Goal: Task Accomplishment & Management: Complete application form

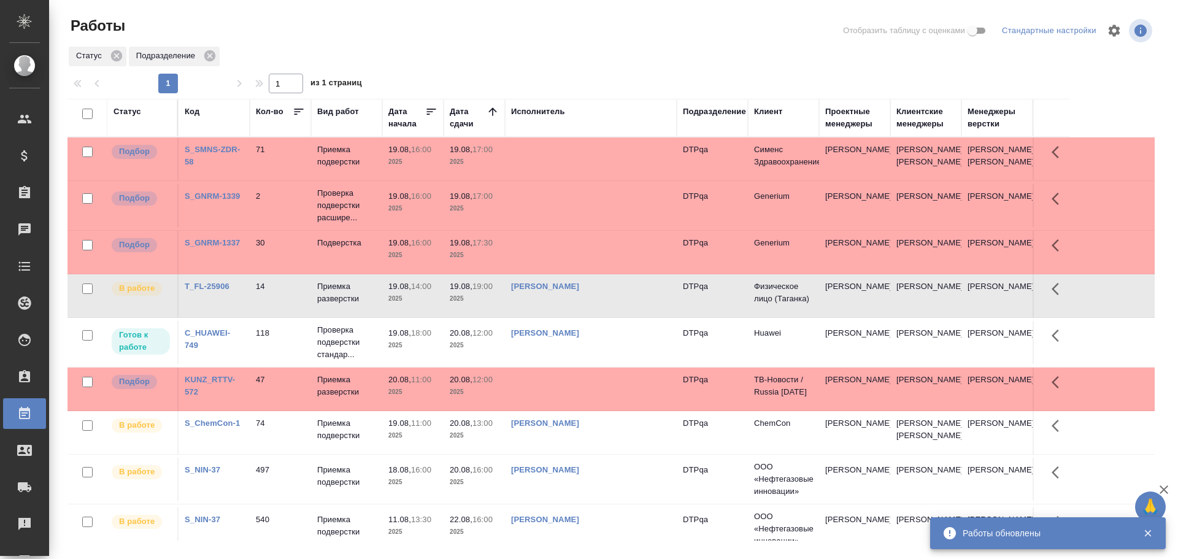
click at [609, 180] on td "[PERSON_NAME]" at bounding box center [591, 158] width 172 height 43
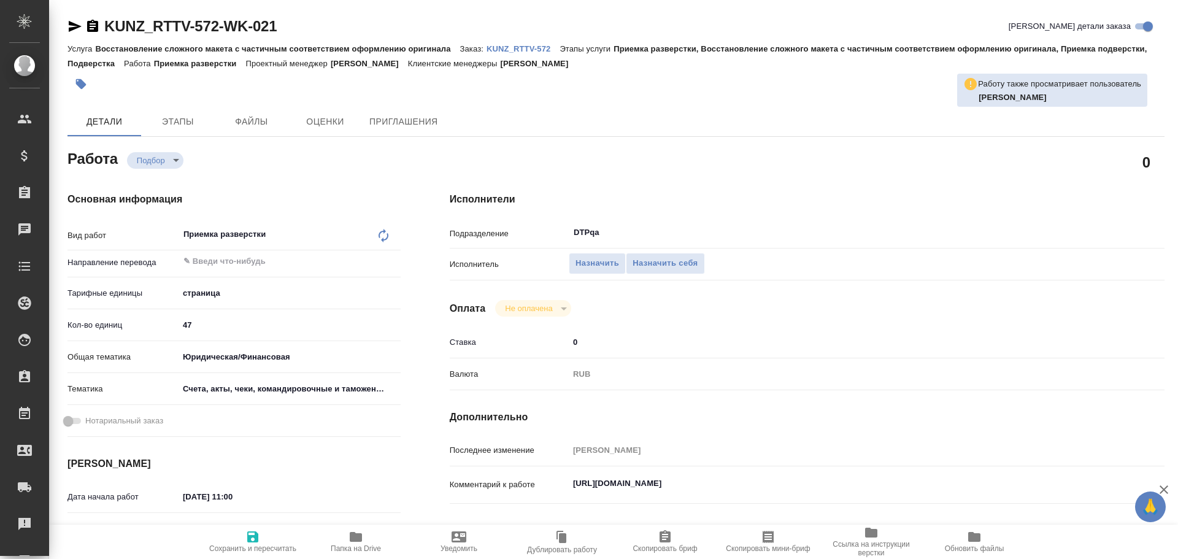
type textarea "x"
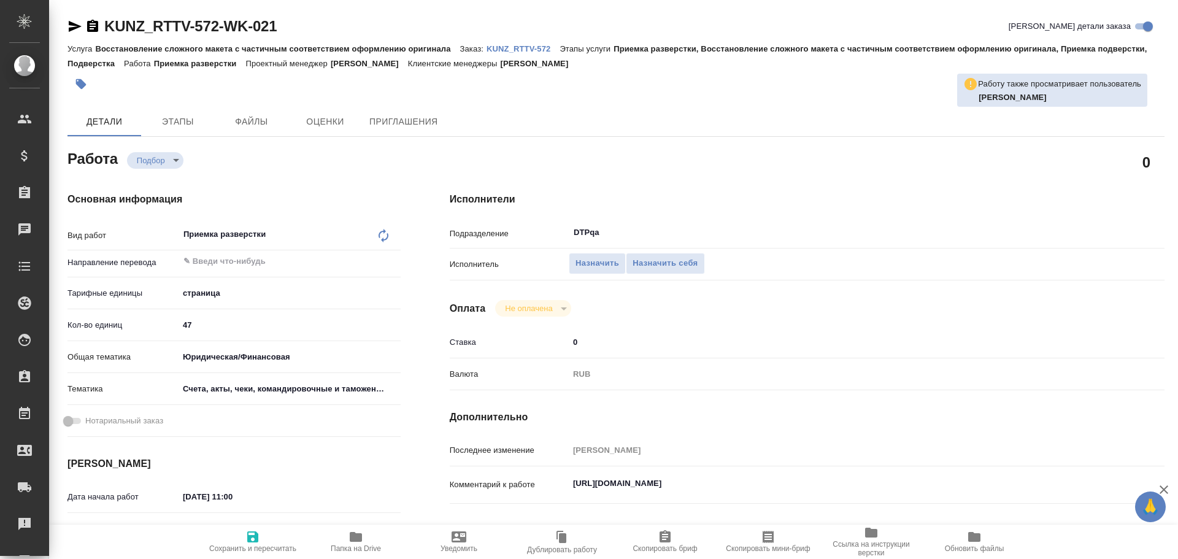
type textarea "x"
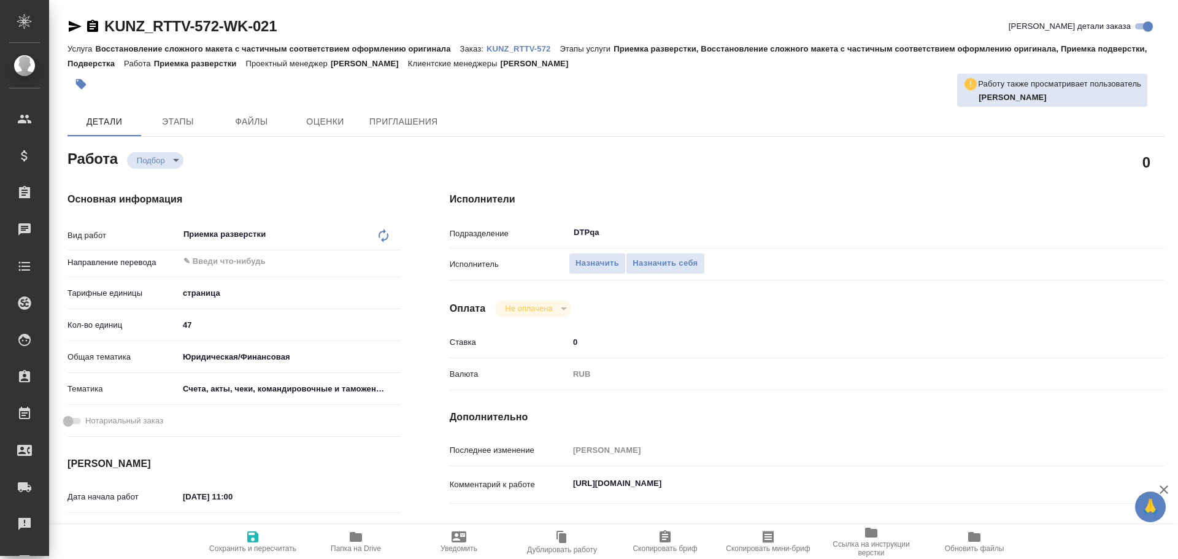
type textarea "x"
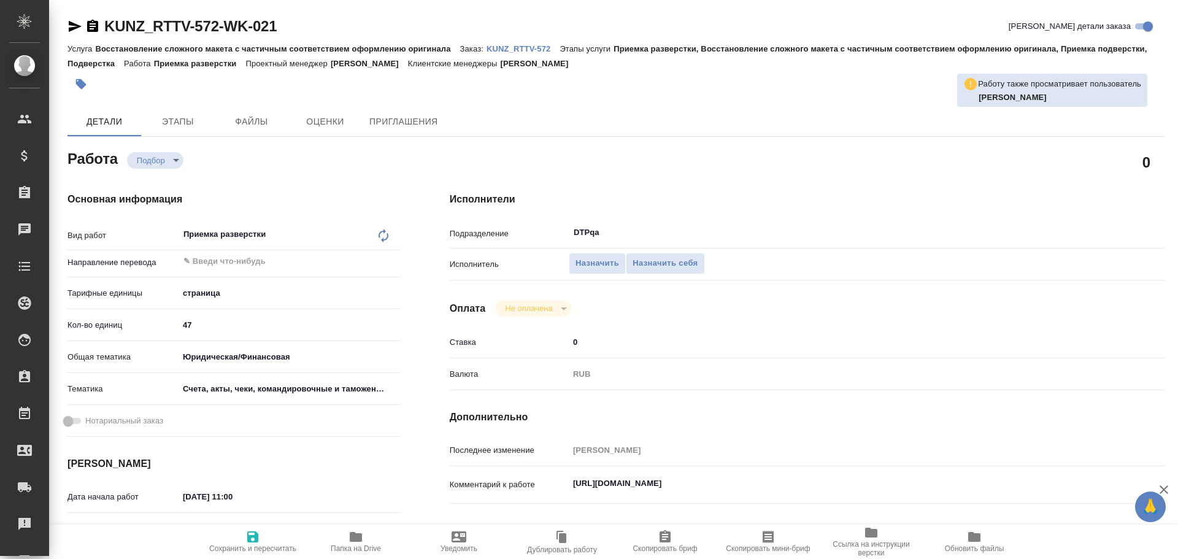
type textarea "x"
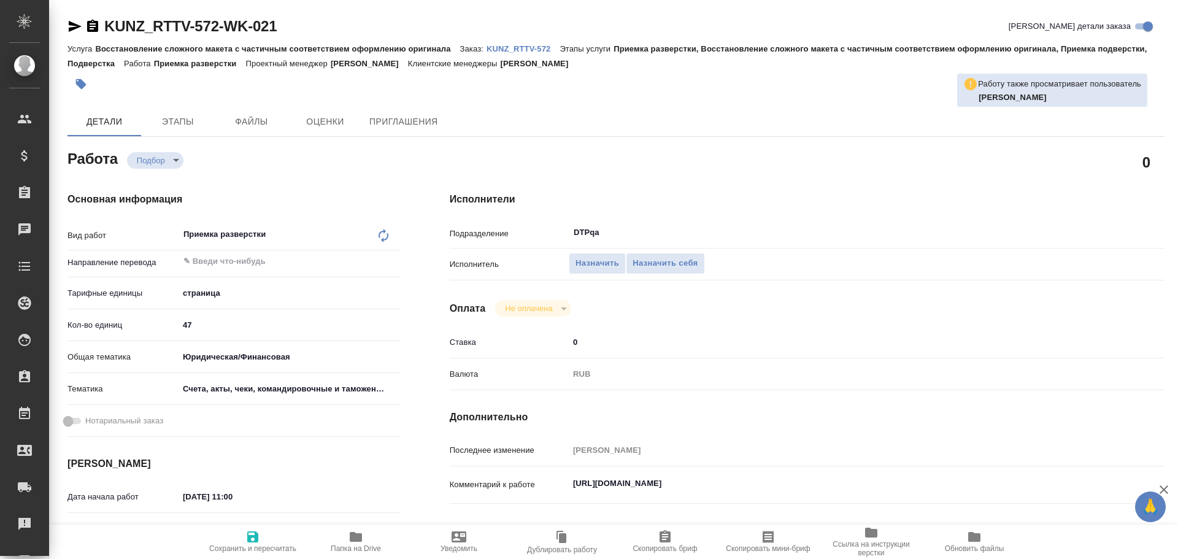
type textarea "x"
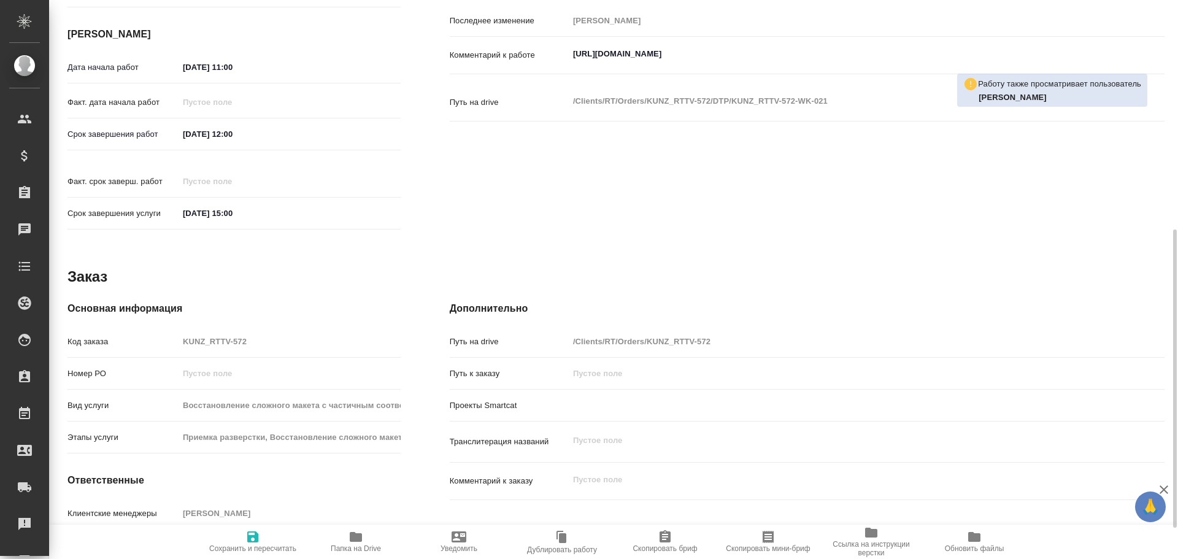
type textarea "x"
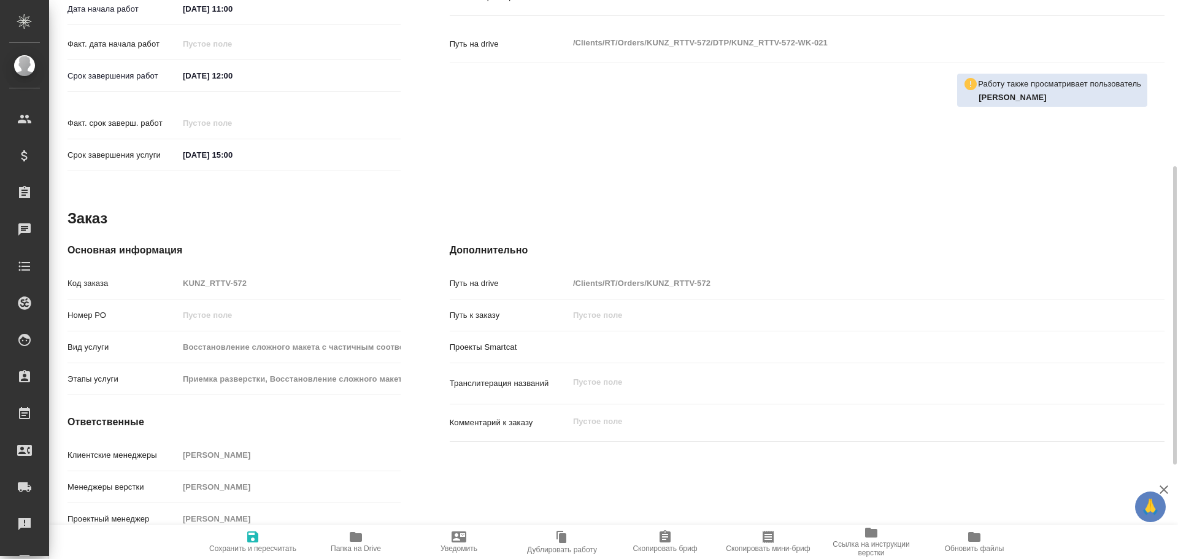
scroll to position [242, 0]
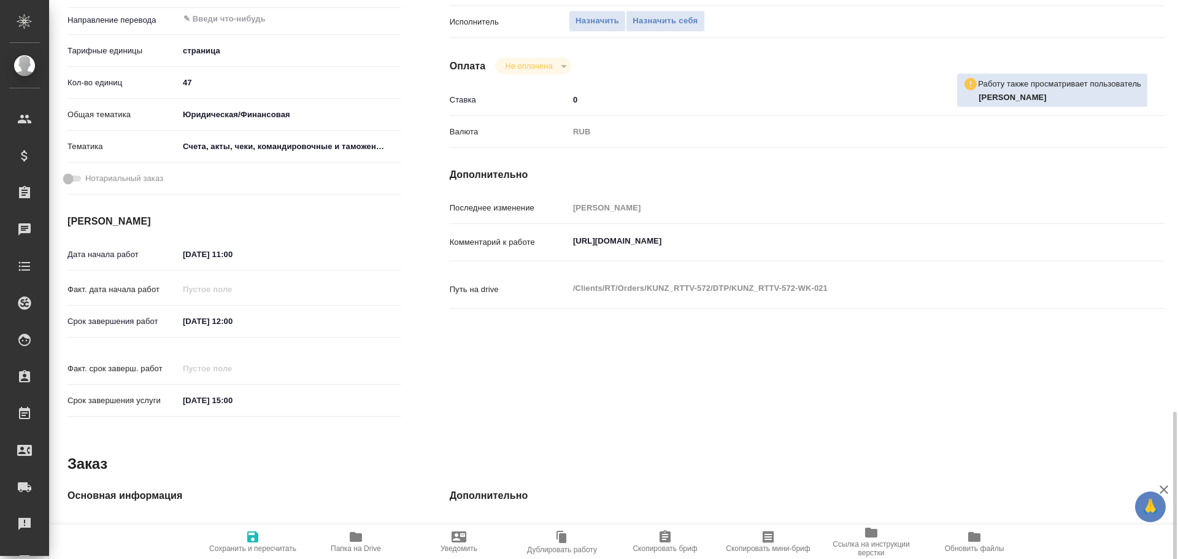
type textarea "x"
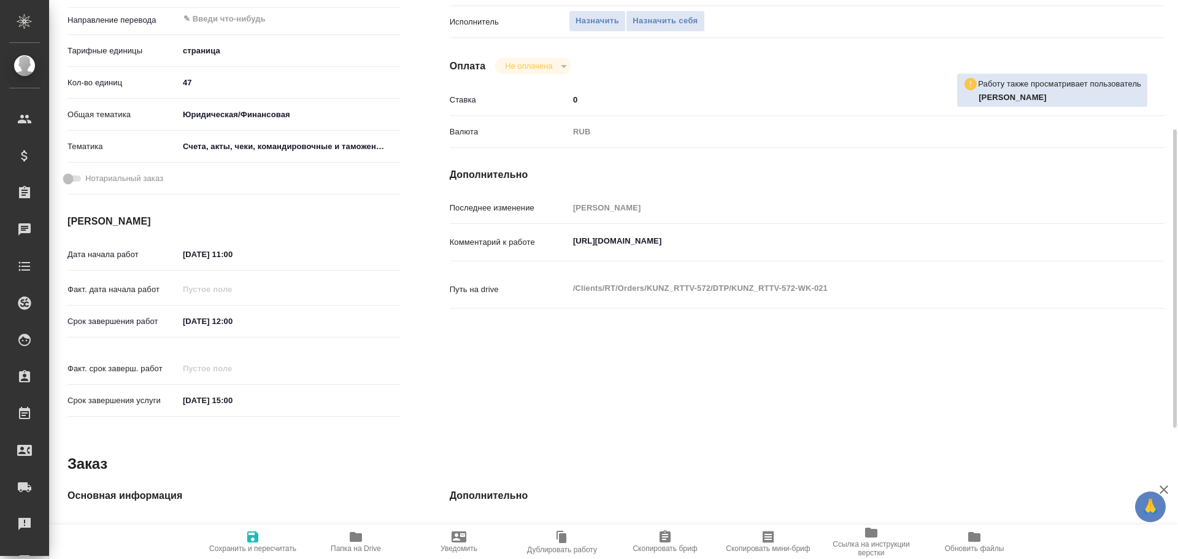
scroll to position [0, 0]
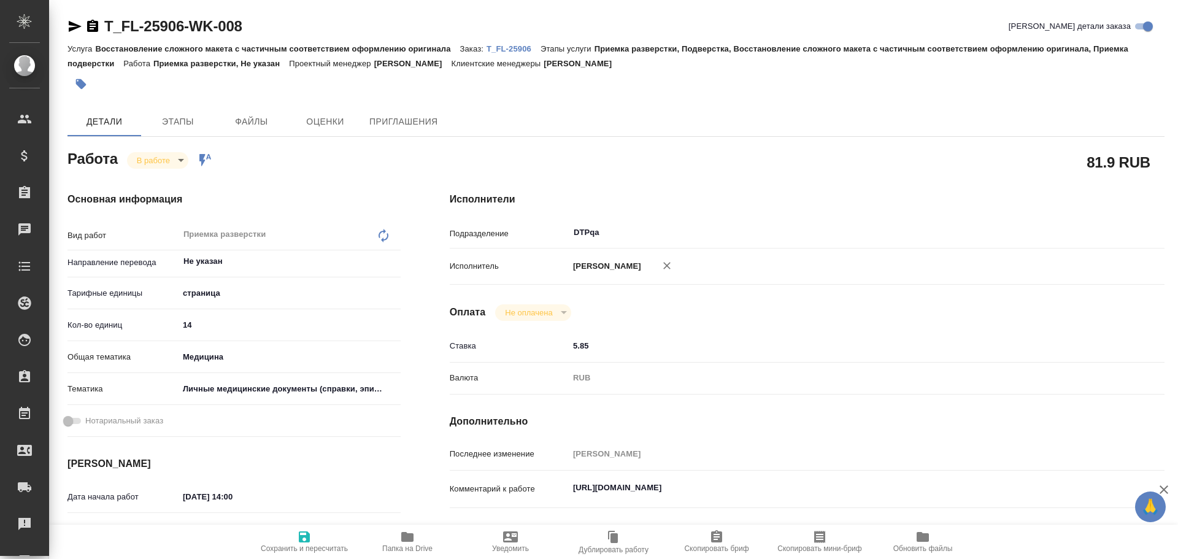
type textarea "x"
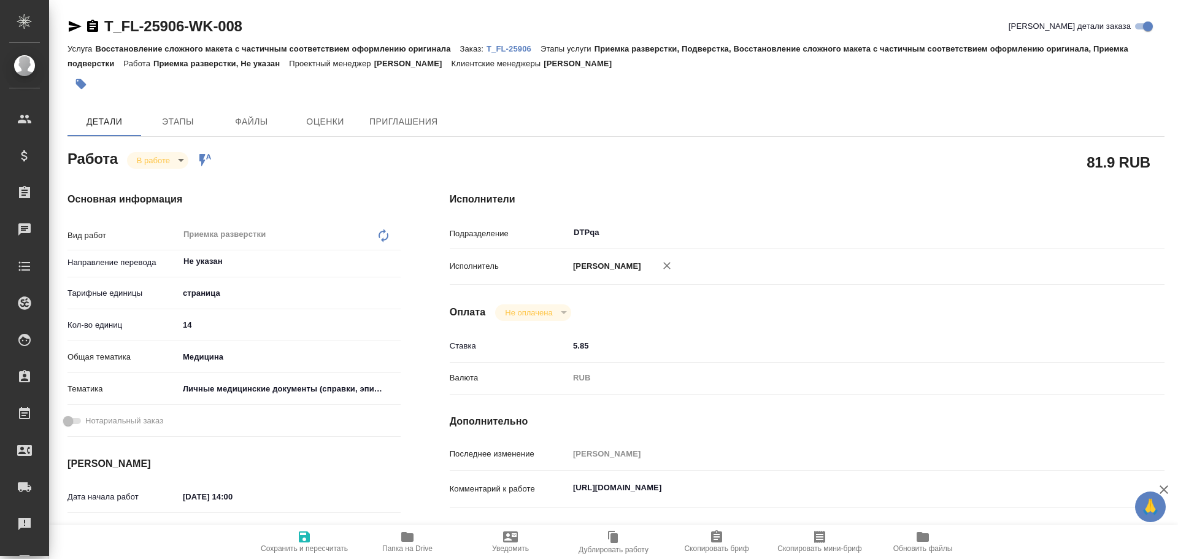
click at [403, 531] on icon "button" at bounding box center [407, 536] width 15 height 15
type textarea "x"
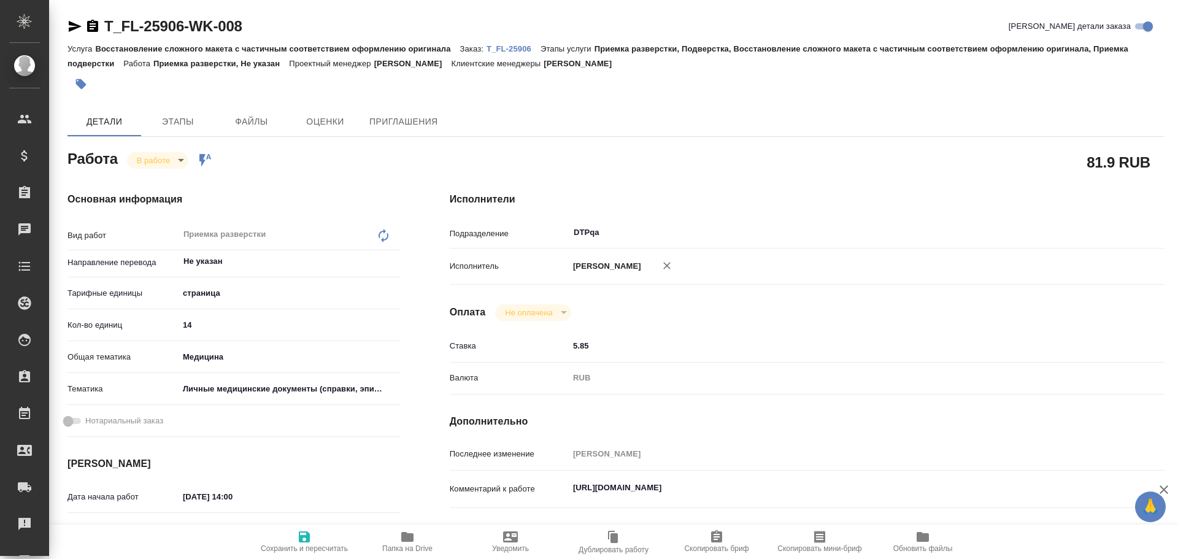
type textarea "x"
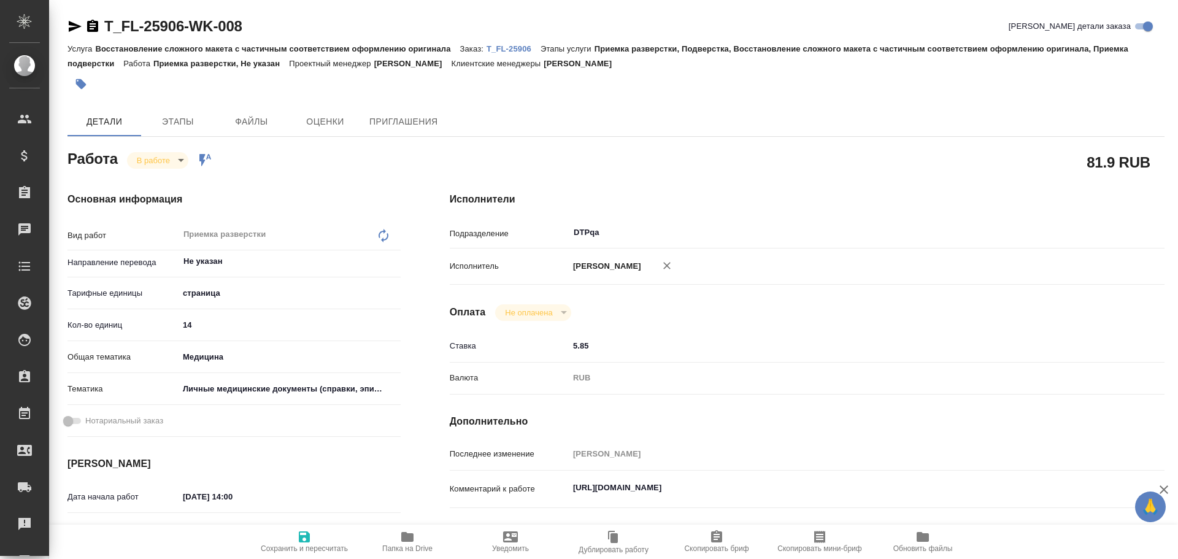
type textarea "x"
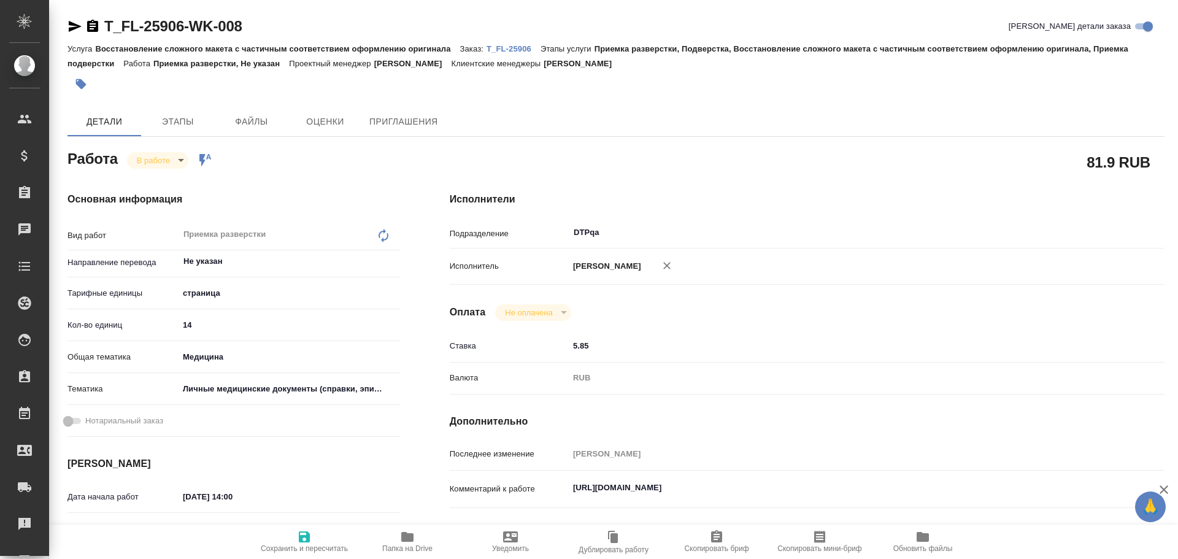
type textarea "x"
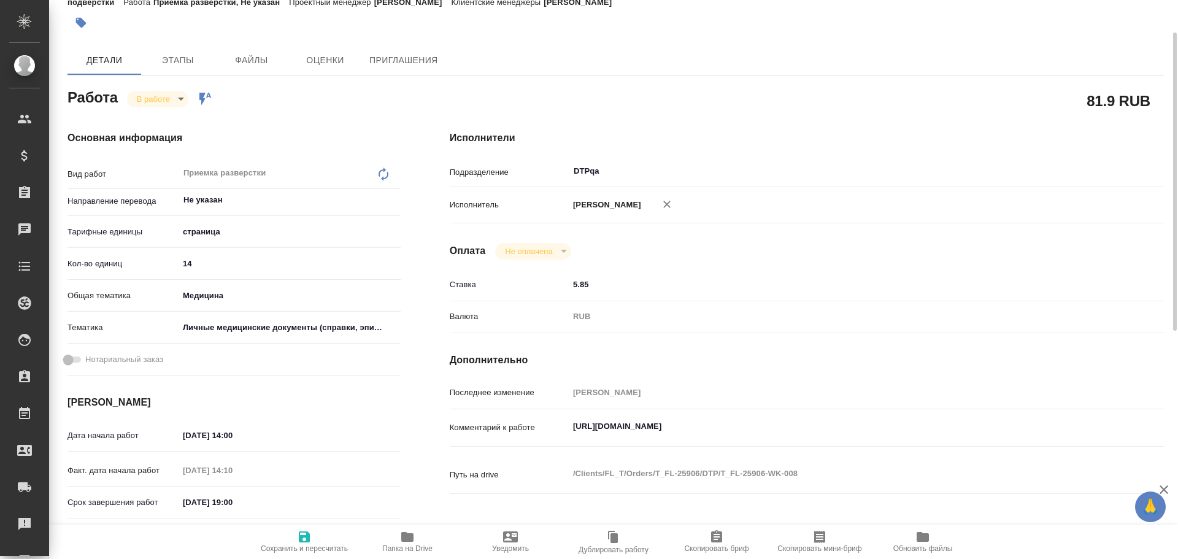
type textarea "x"
click at [828, 432] on textarea "https://tera.awatera.com/Work/68a31f3cdaf917da81d1bc6e/" at bounding box center [836, 427] width 535 height 21
type textarea "x"
type textarea "https://tera.awatera.com/Work/68a31f3cdaf917da81d1bc6e/"
type textarea "x"
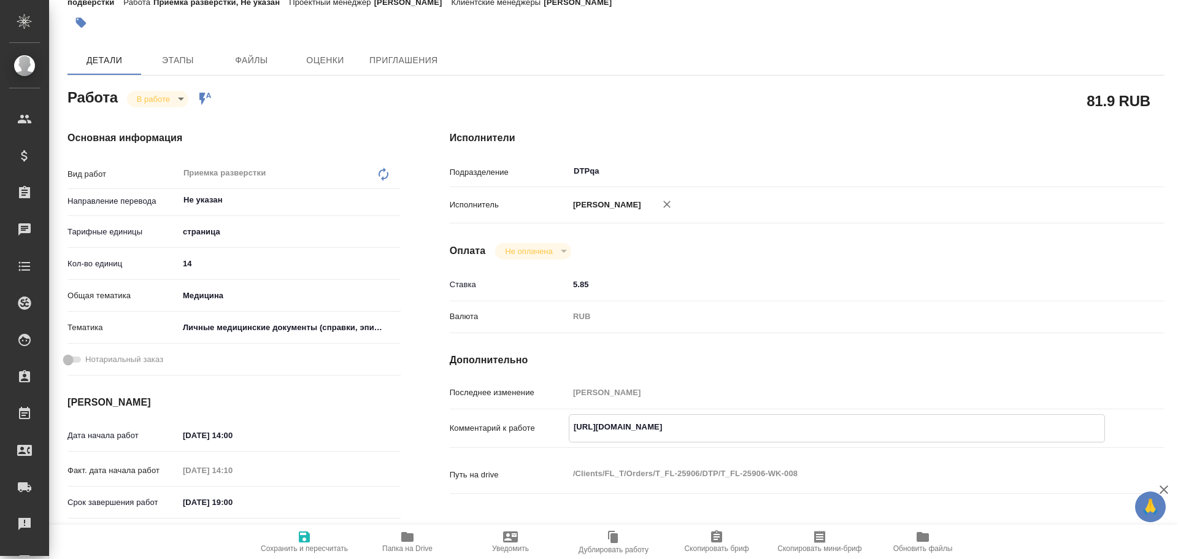
type textarea "x"
type textarea "https://tera.awatera.com/Work/68a31f3cdaf917da81d1bc6e/ Р"
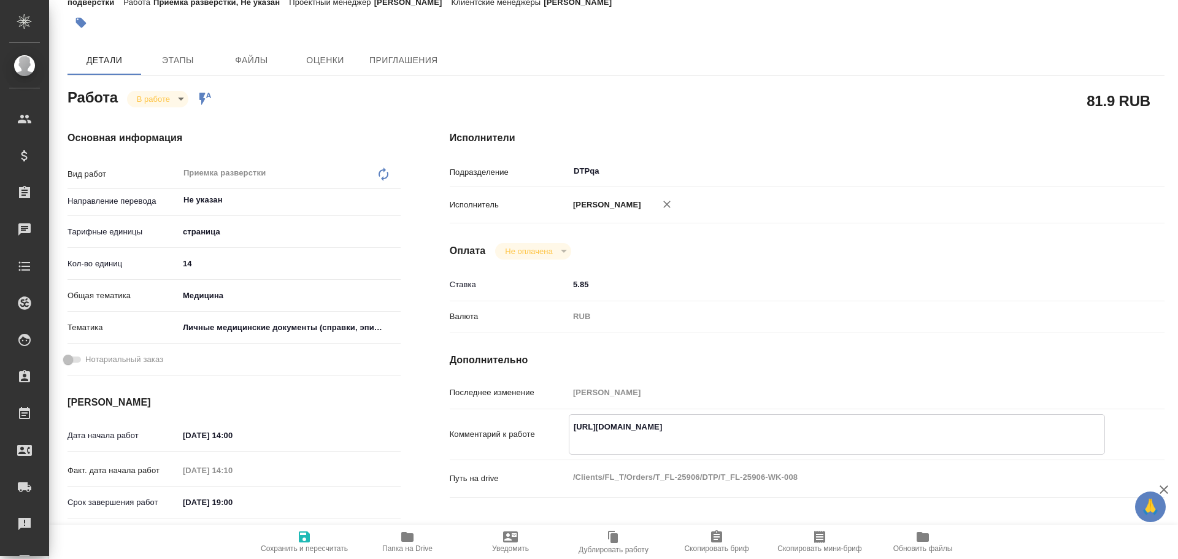
type textarea "x"
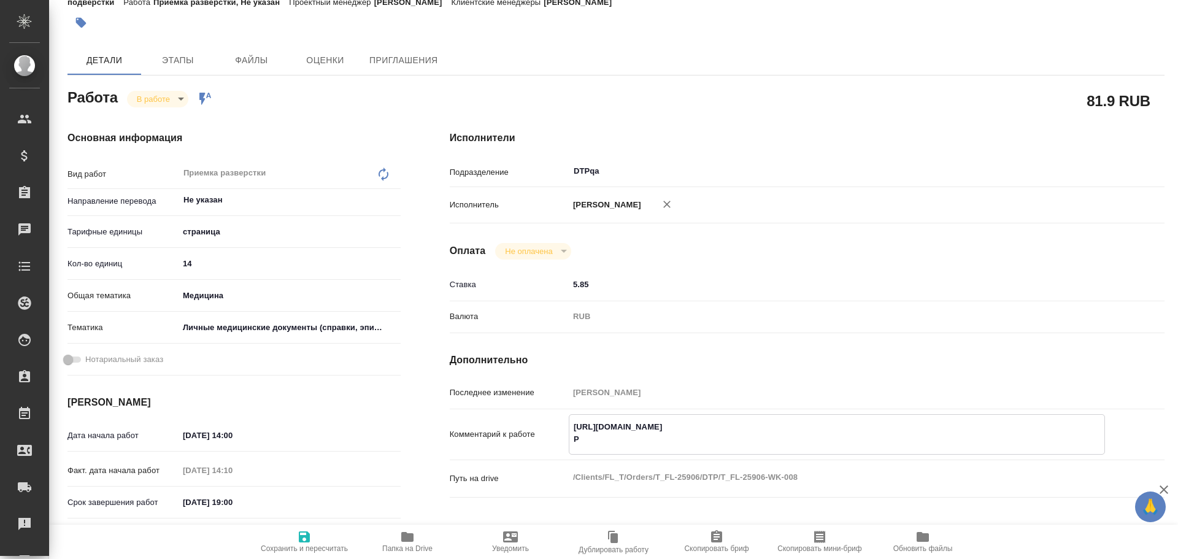
type textarea "https://tera.awatera.com/Work/68a31f3cdaf917da81d1bc6e/ Ра"
type textarea "x"
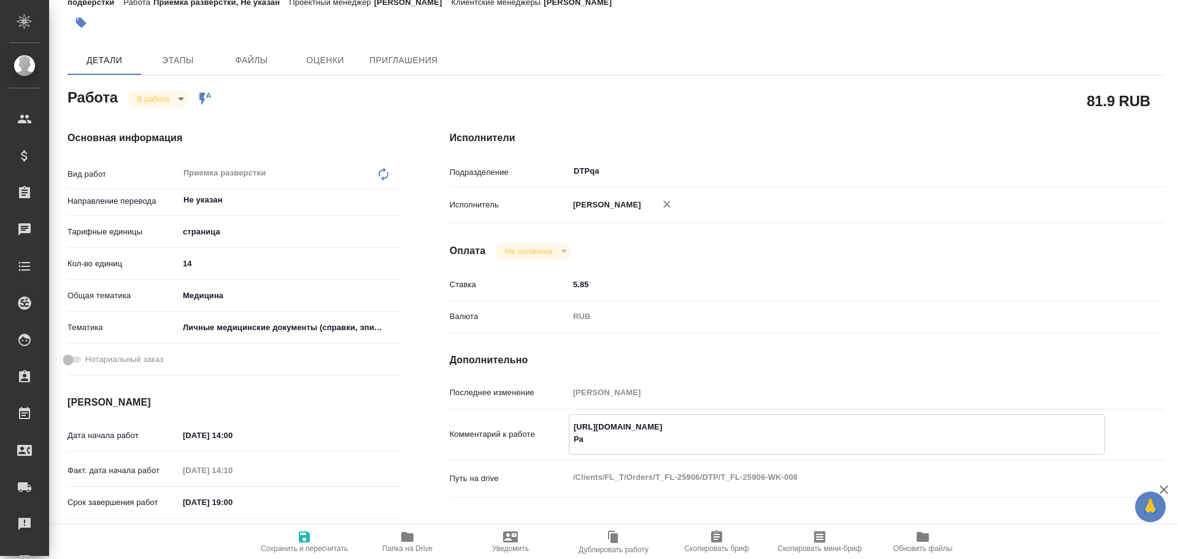
type textarea "x"
type textarea "https://tera.awatera.com/Work/68a31f3cdaf917da81d1bc6e/ Раз"
type textarea "x"
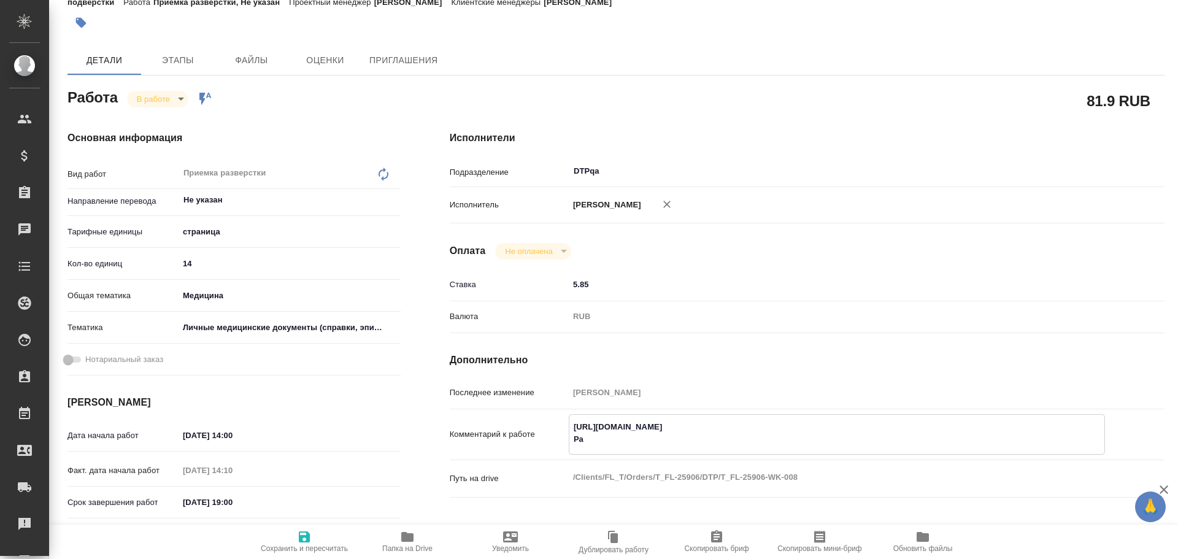
type textarea "x"
type textarea "https://tera.awatera.com/Work/68a31f3cdaf917da81d1bc6e/ Разб"
type textarea "x"
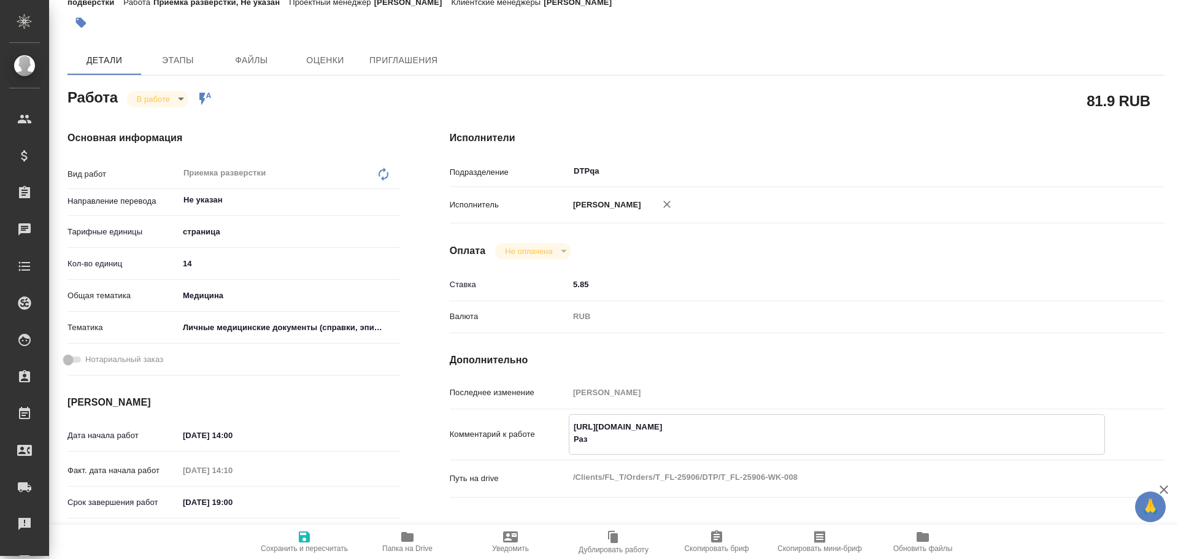
type textarea "x"
type textarea "https://tera.awatera.com/Work/68a31f3cdaf917da81d1bc6e/ Разбо"
type textarea "x"
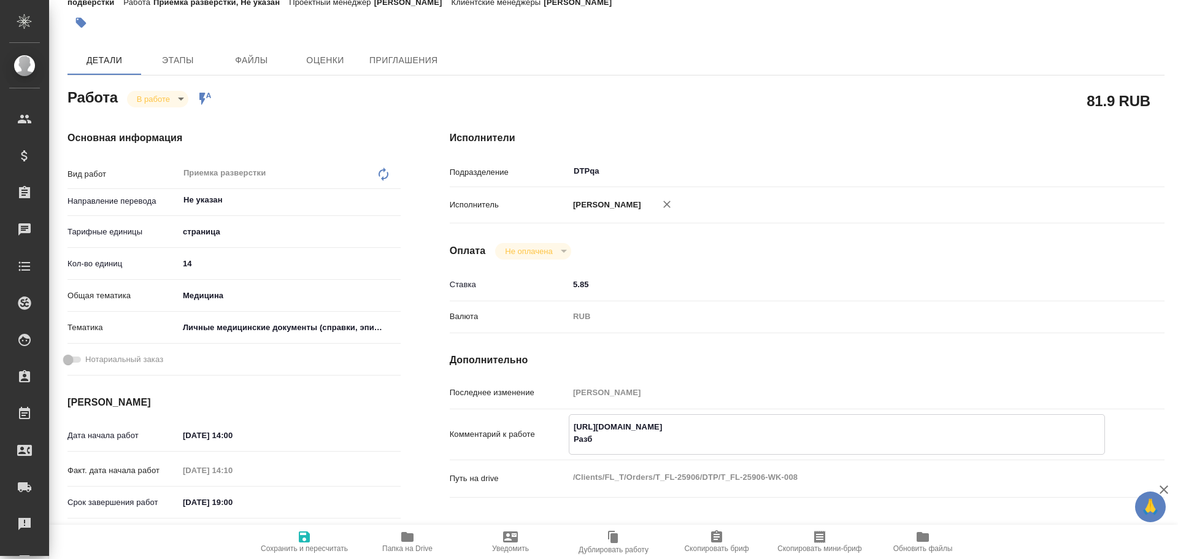
type textarea "x"
type textarea "https://tera.awatera.com/Work/68a31f3cdaf917da81d1bc6e/ Разбор"
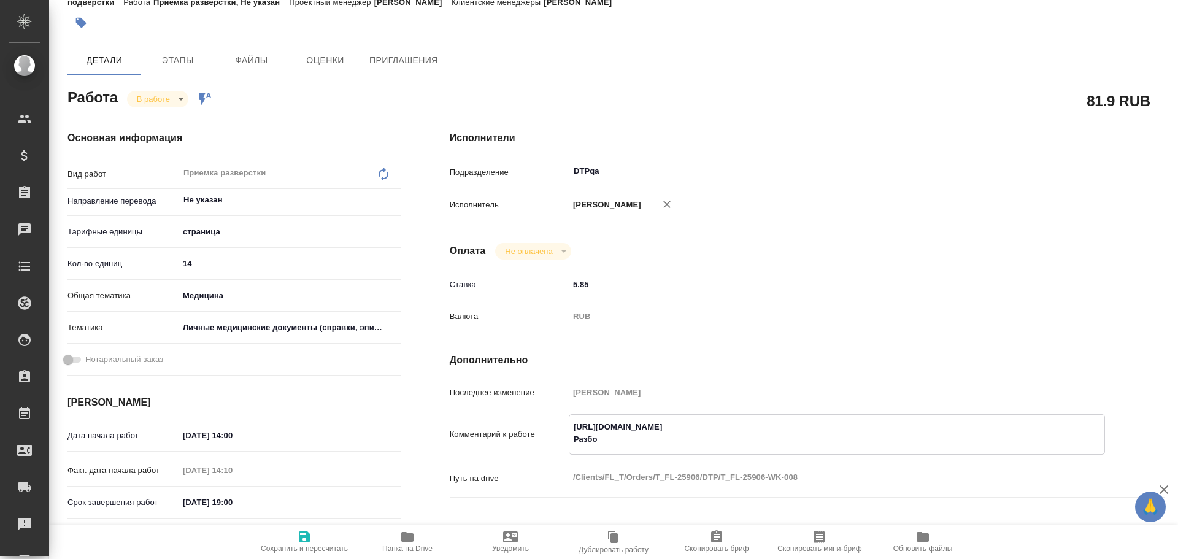
type textarea "x"
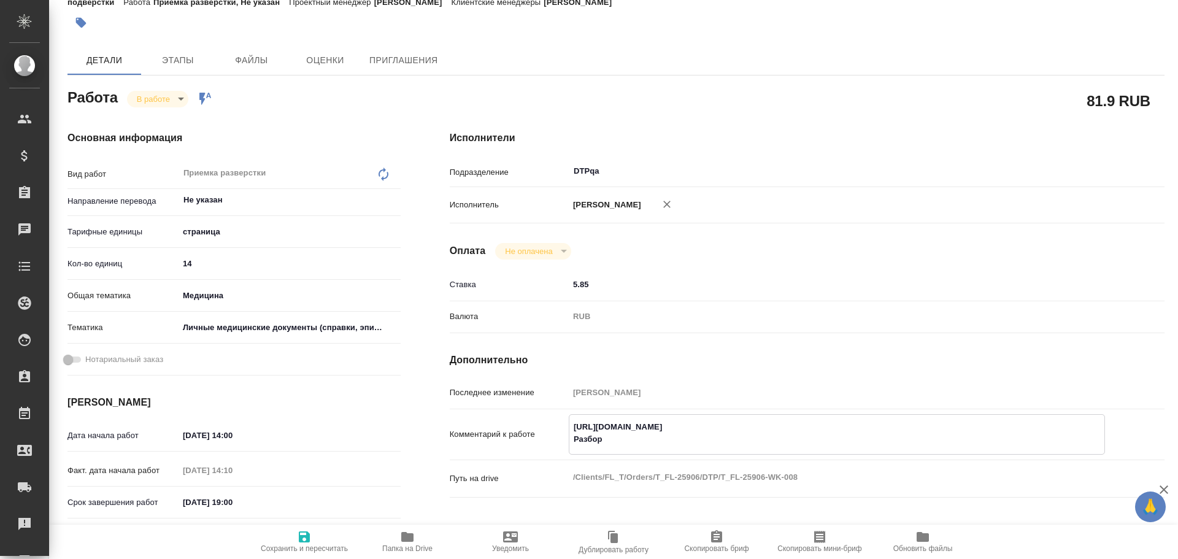
type textarea "https://tera.awatera.com/Work/68a31f3cdaf917da81d1bc6e/ Разбор"
type textarea "x"
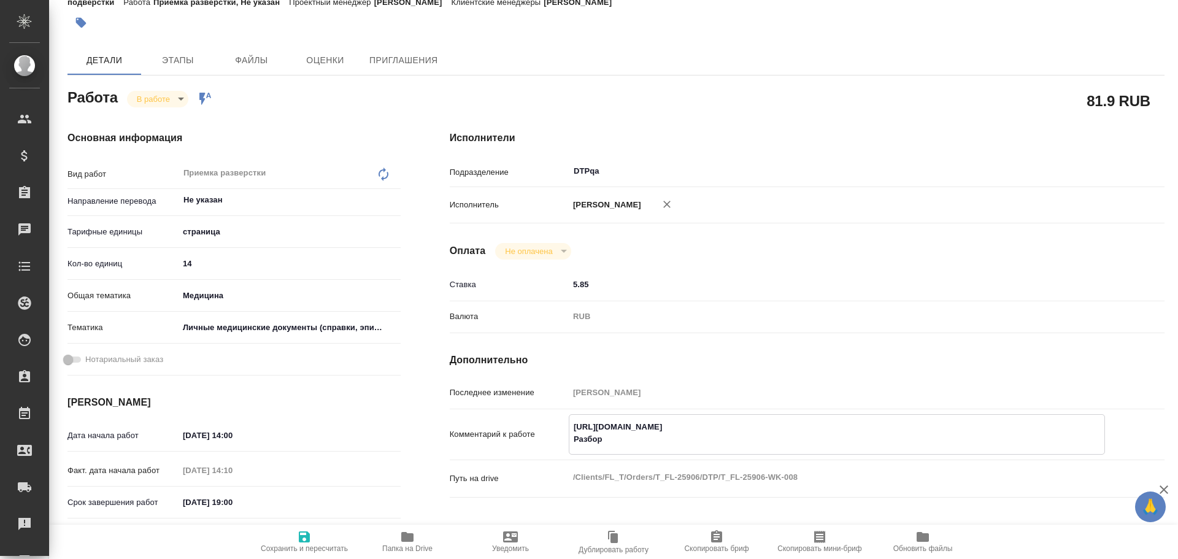
paste textarea "https://drive.awatera.com/f/10137549"
type textarea "x"
type textarea "https://tera.awatera.com/Work/68a31f3cdaf917da81d1bc6e/ Разбор https://drive.aw…"
type textarea "x"
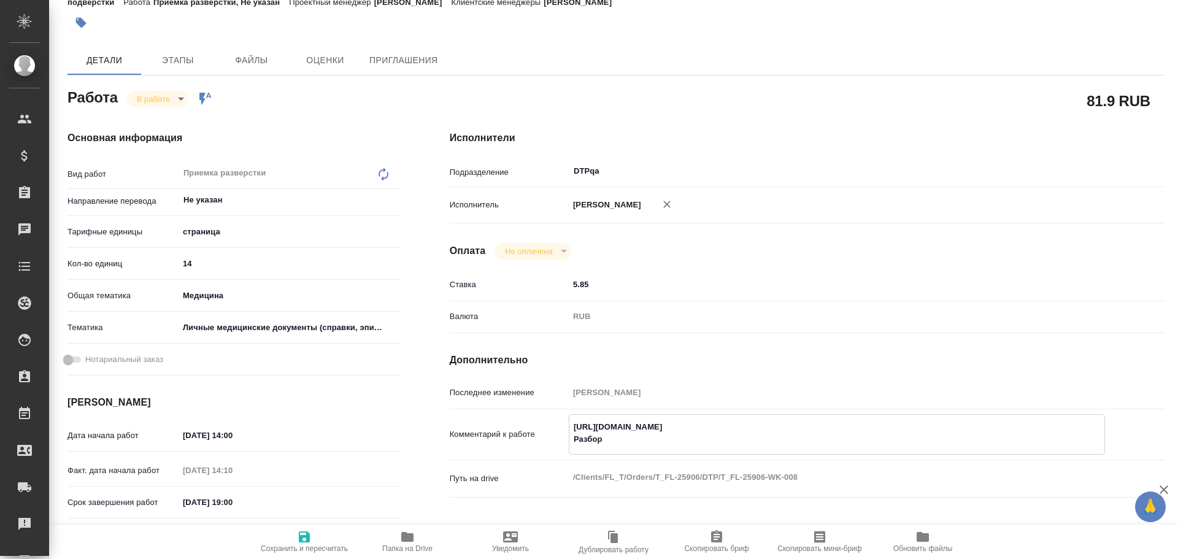
type textarea "x"
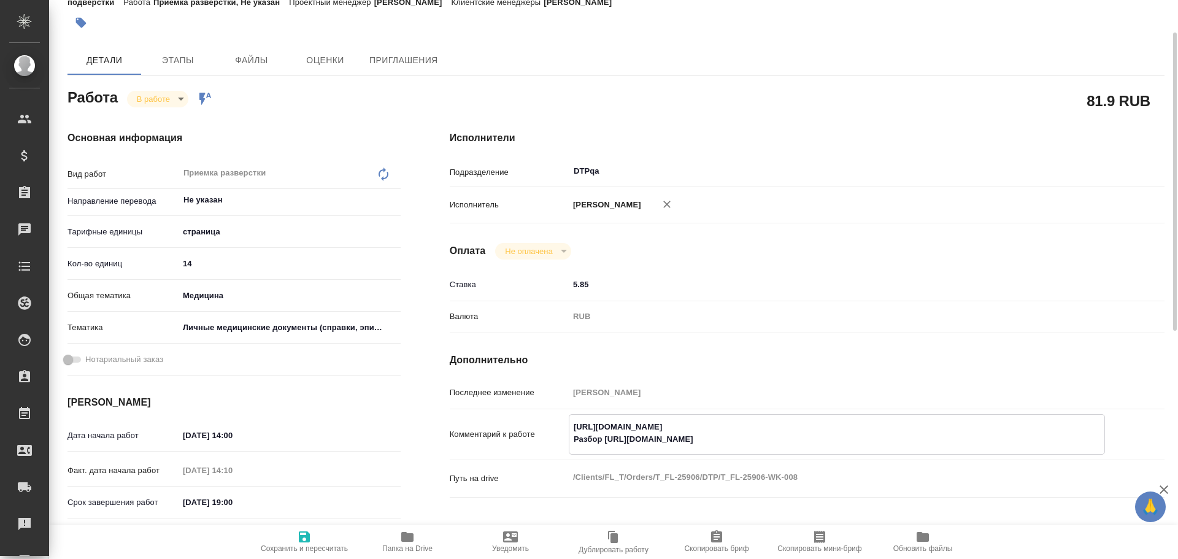
type textarea "x"
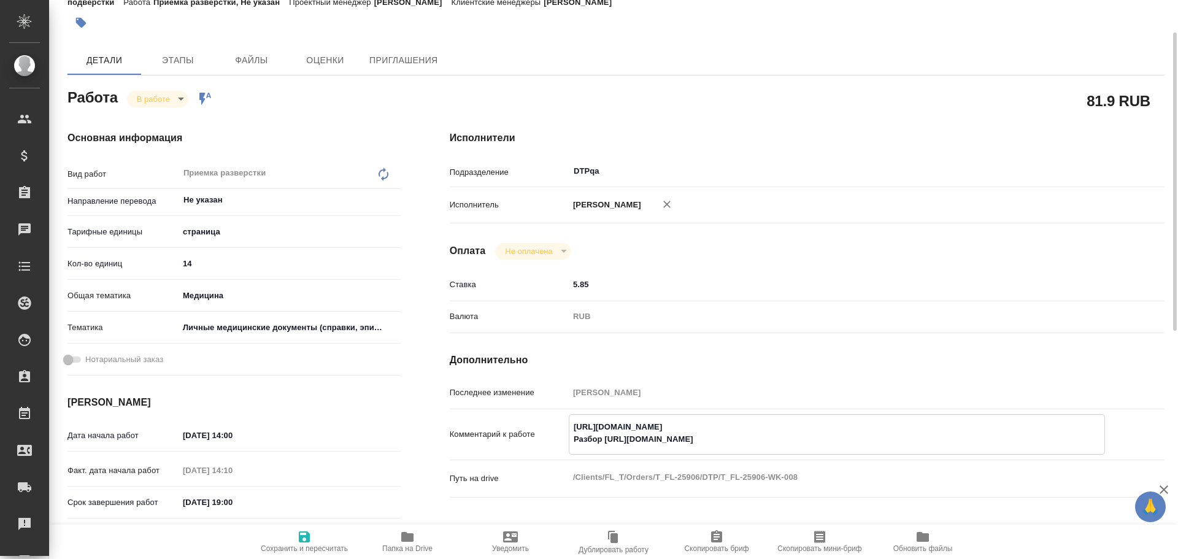
type textarea "x"
type textarea "https://tera.awatera.com/Work/68a31f3cdaf917da81d1bc6e/ Разбор https://drive.aw…"
type textarea "x"
click at [302, 533] on icon "button" at bounding box center [304, 536] width 15 height 15
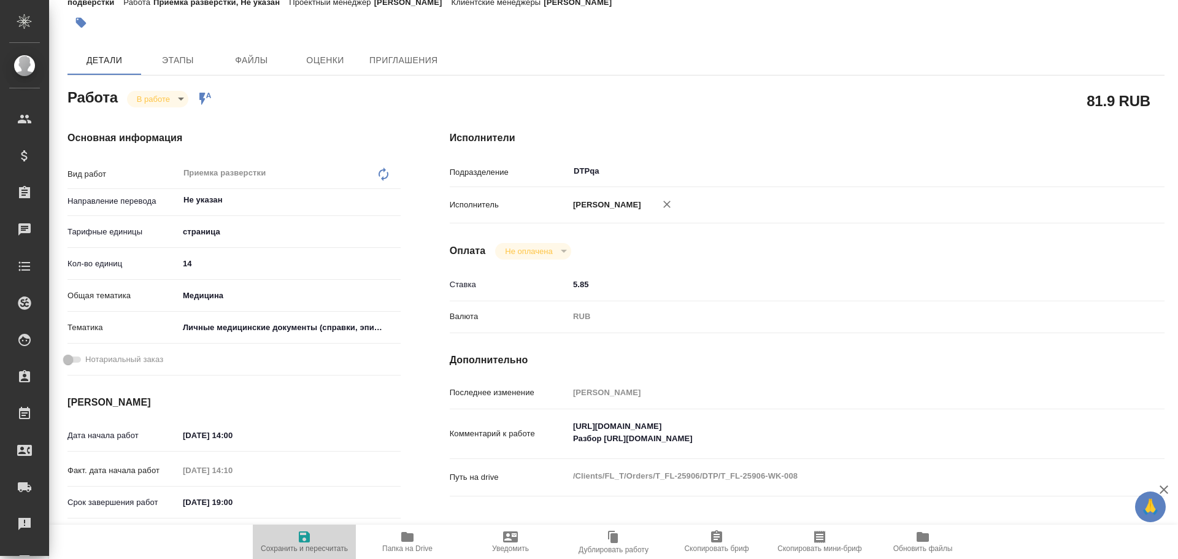
type textarea "x"
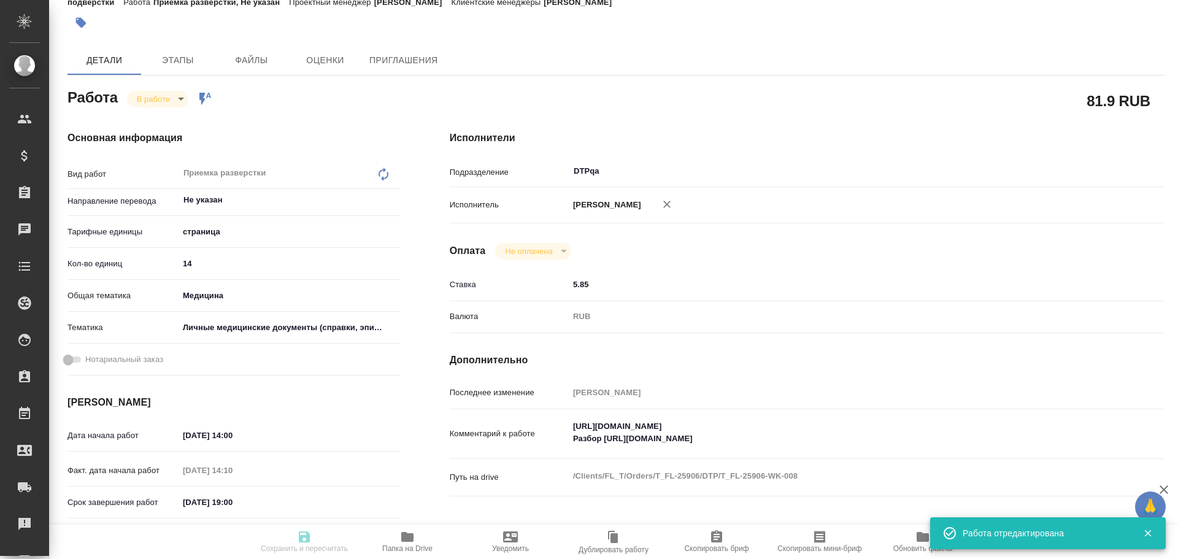
type textarea "x"
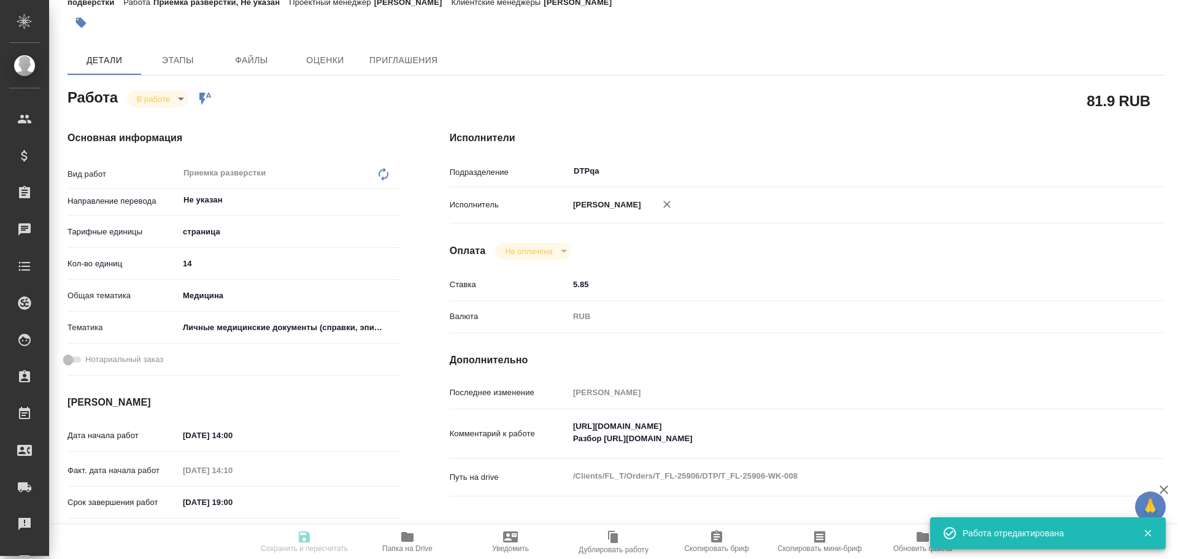
type textarea "x"
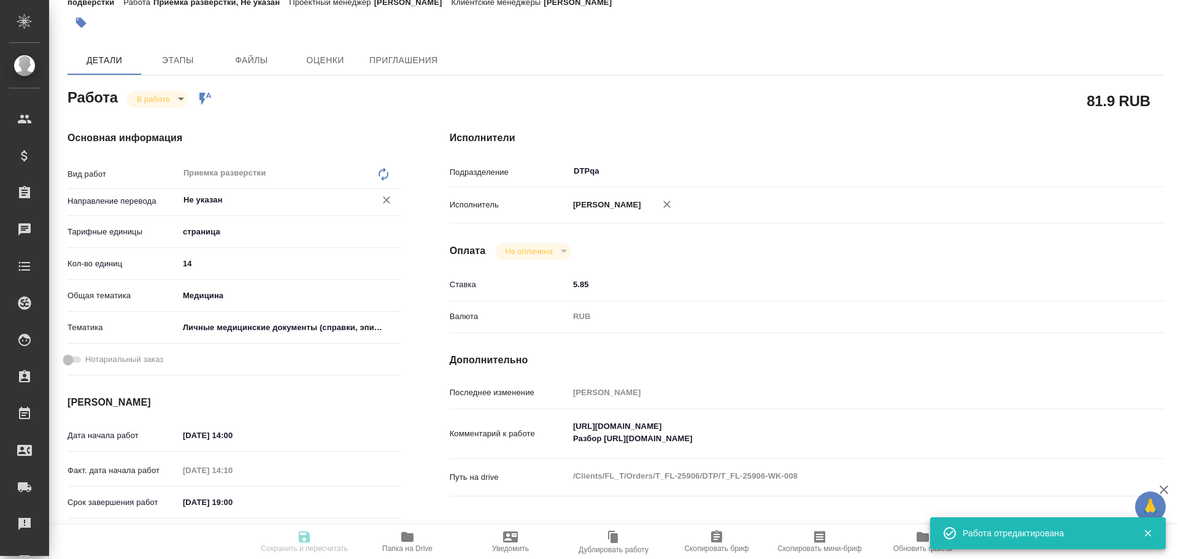
type input "inProgress"
type textarea "Приемка разверстки"
type textarea "x"
type input "Не указан"
type input "5a8b1489cc6b4906c91bfdb2"
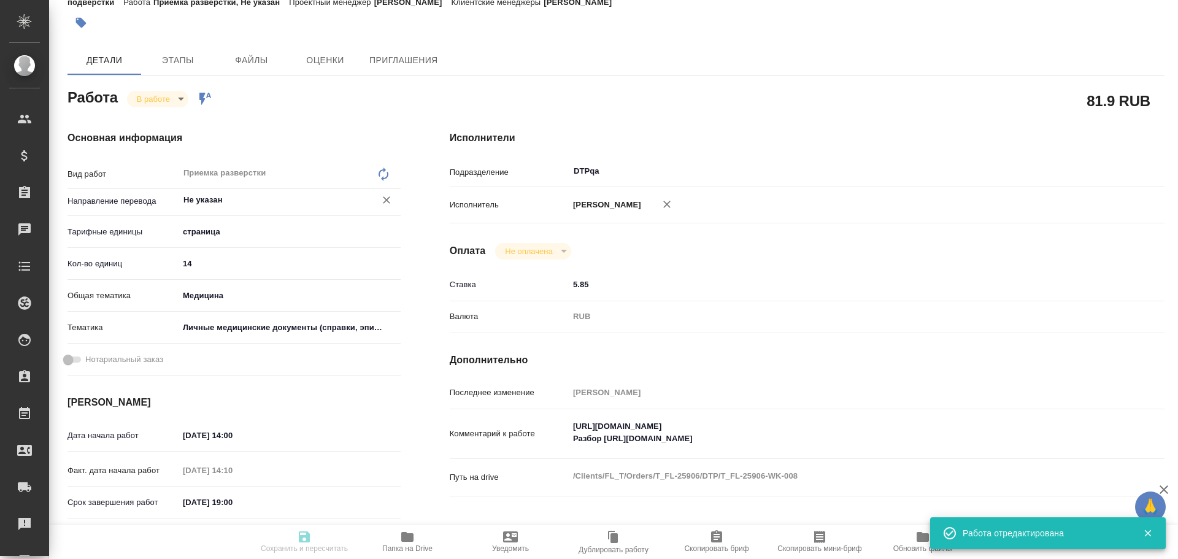
type input "14"
type input "med"
type input "5a8b8b956a9677013d343e74"
type input "19.08.2025 14:00"
type input "19.08.2025 14:10"
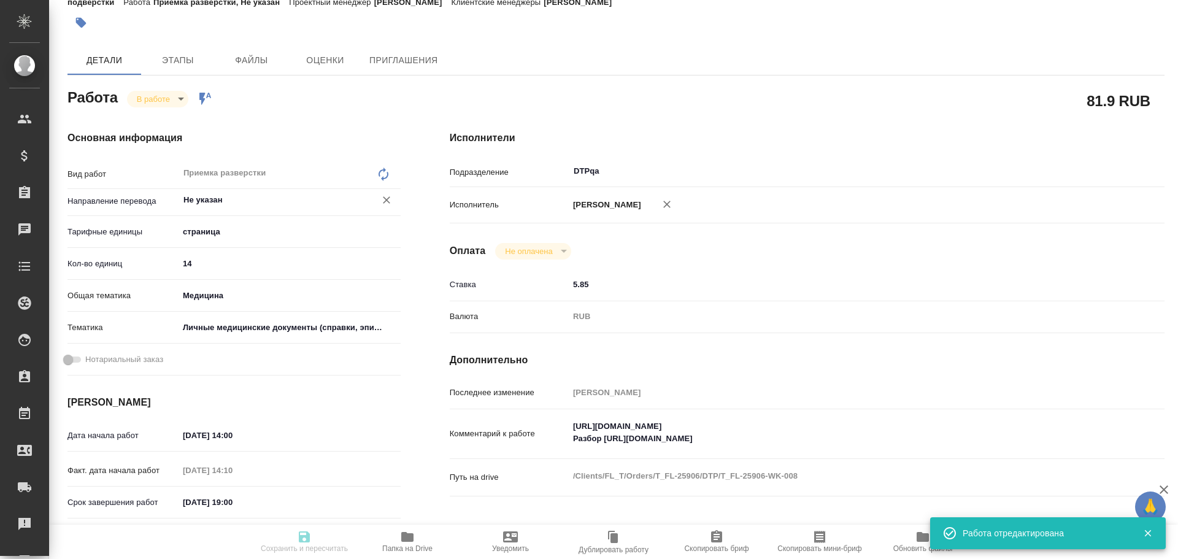
type input "19.08.2025 19:00"
type input "22.08.2025 16:05"
type input "DTPqa"
type input "notPayed"
type input "5.85"
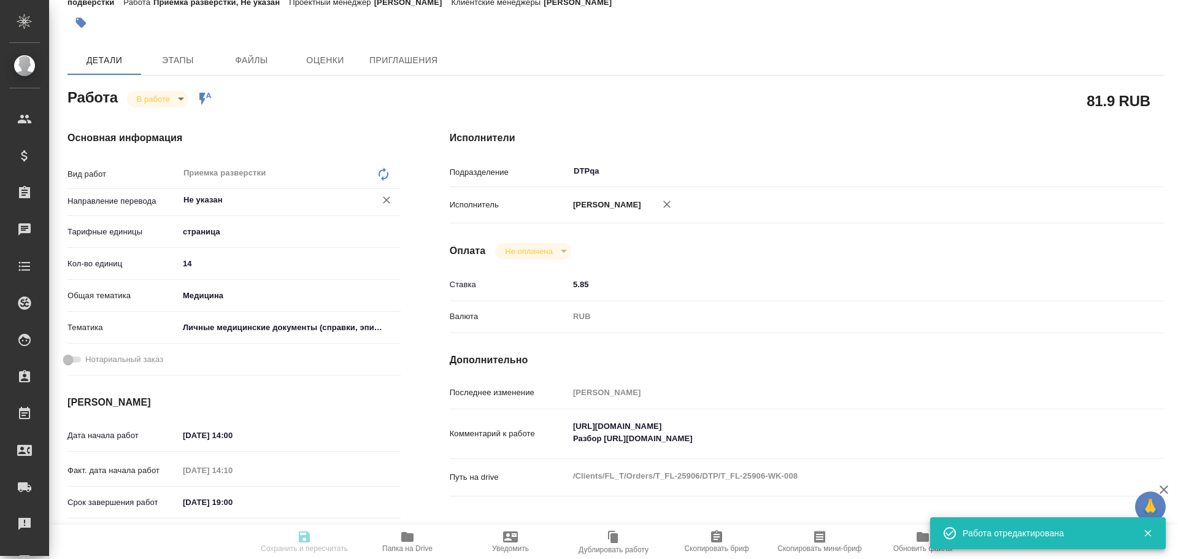
type input "RUB"
type input "Чулец Елена"
type textarea "https://tera.awatera.com/Work/68a31f3cdaf917da81d1bc6e/ Разбор https://drive.aw…"
type textarea "x"
type textarea "/Clients/FL_T/Orders/T_FL-25906/DTP/T_FL-25906-WK-008"
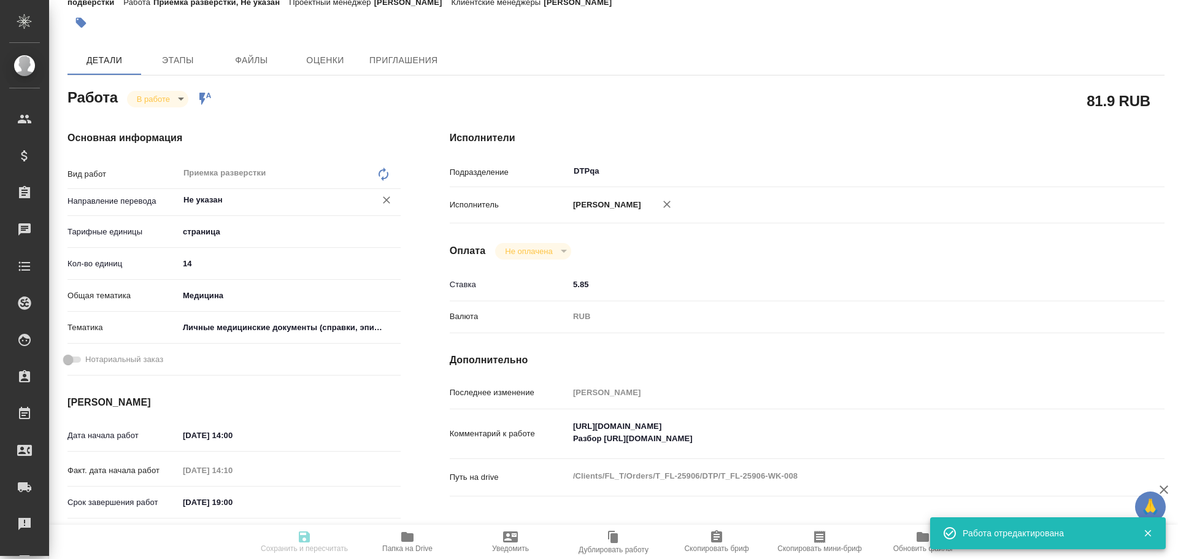
type textarea "x"
type input "T_FL-25906"
type input "Восстановление сложного макета с частичным соответствием оформлению оригинала"
type input "Приемка разверстки, Подверстка, Восстановление сложного макета с частичным соот…"
type input "[PERSON_NAME]"
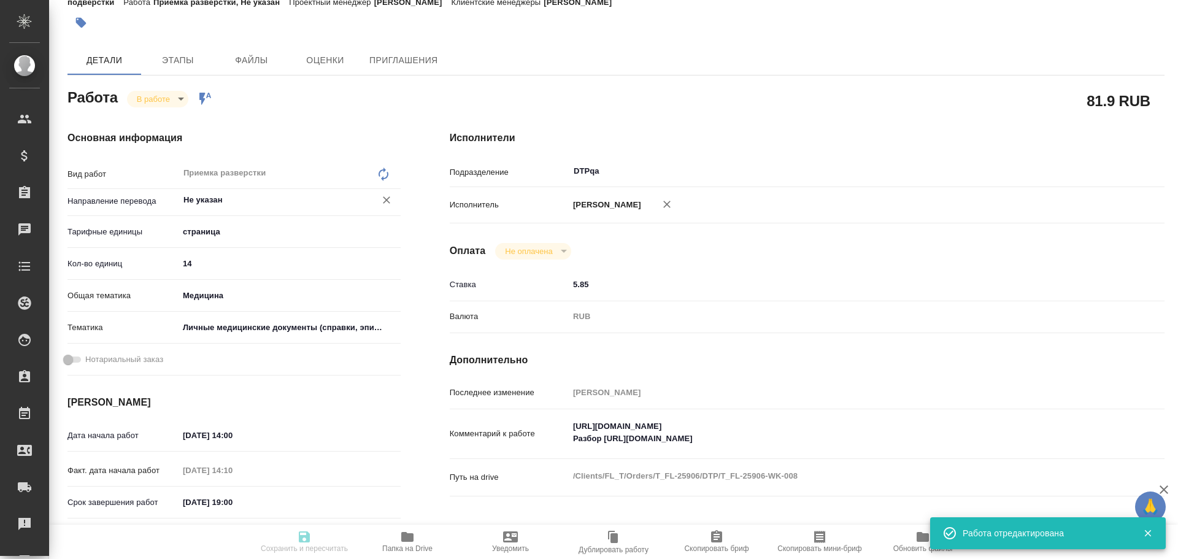
type input "[PERSON_NAME]"
type input "/Clients/FL_T/Orders/T_FL-25906"
type textarea "x"
type textarea "рус-нем без заверения"
type textarea "x"
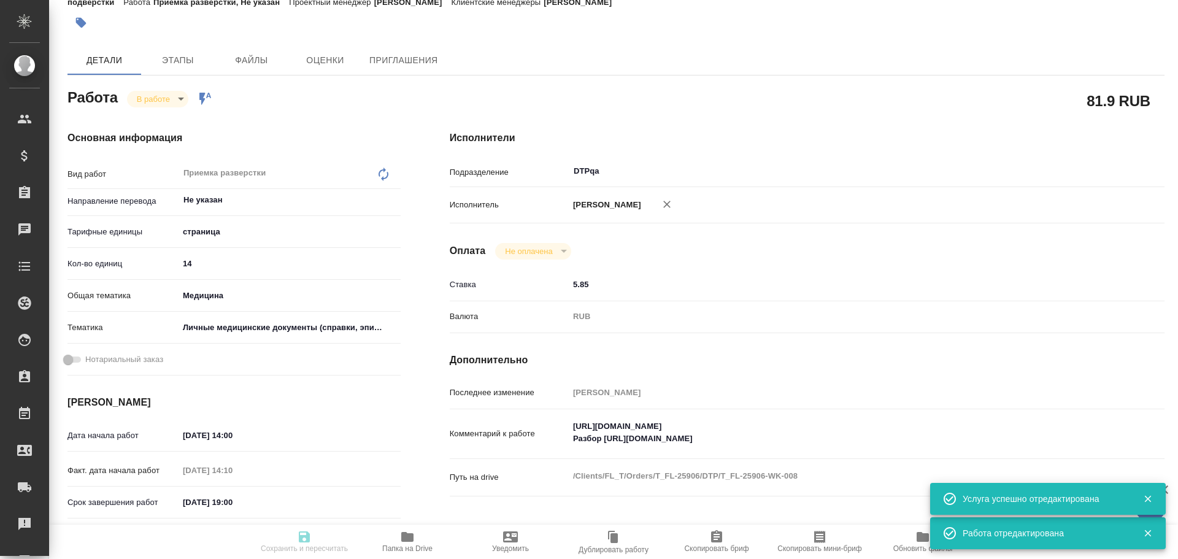
type textarea "x"
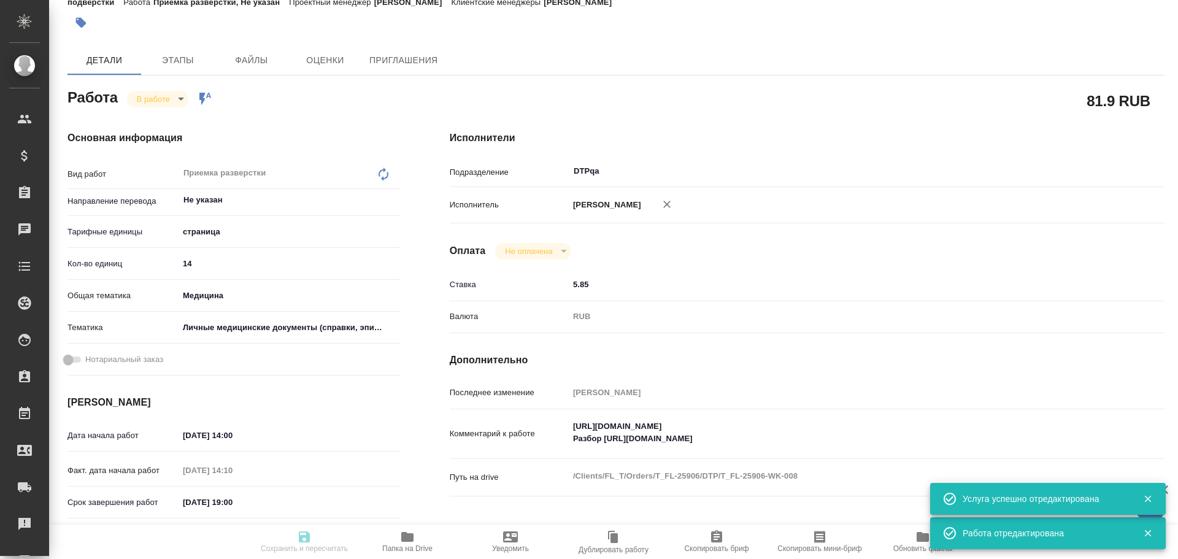
type textarea "x"
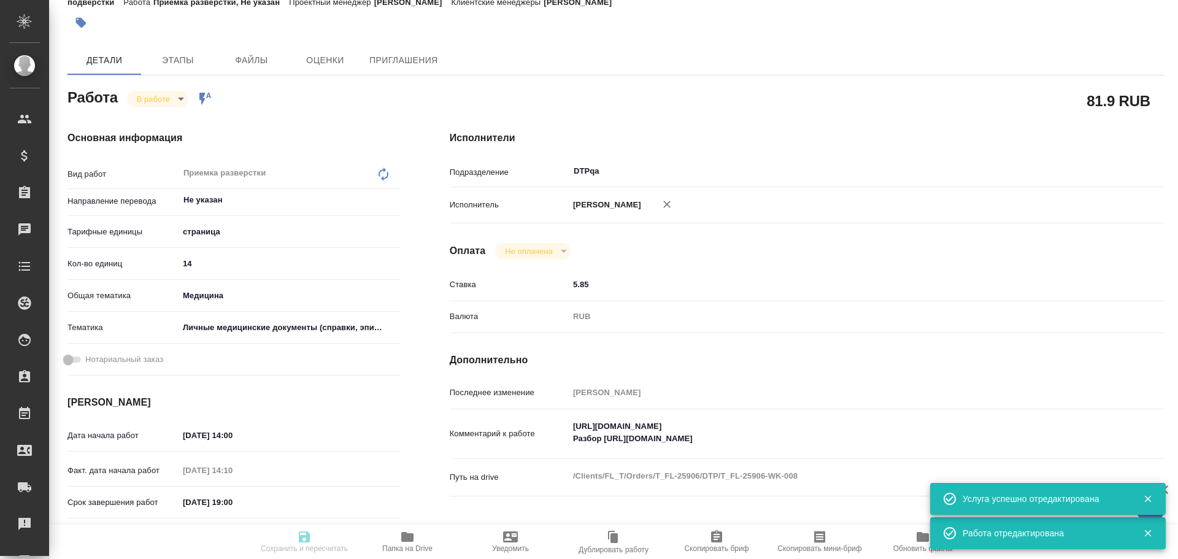
type textarea "x"
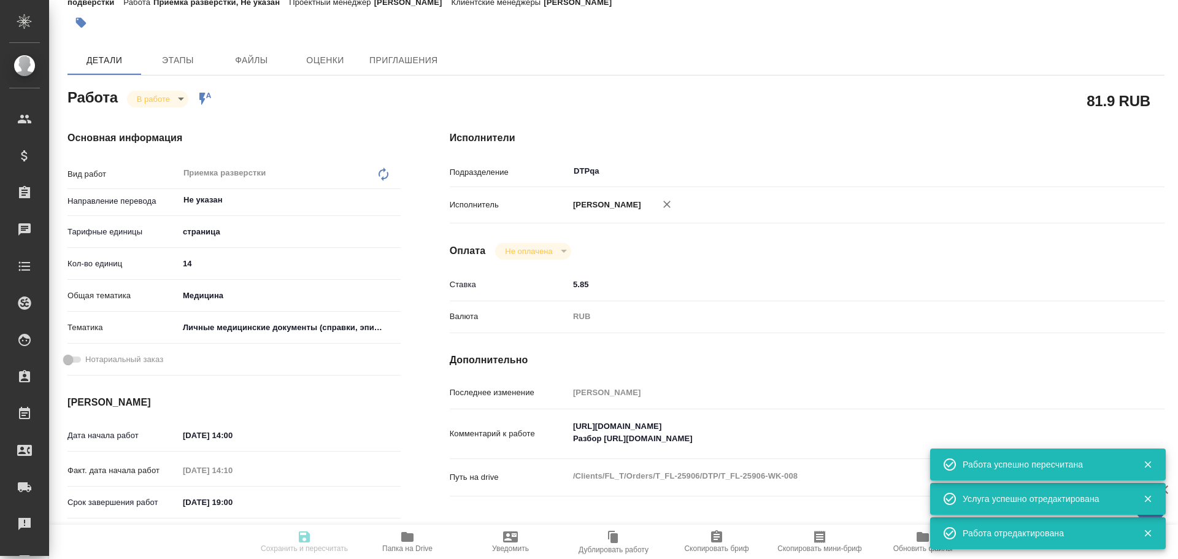
type input "inProgress"
type textarea "Приемка разверстки"
type textarea "x"
type input "Не указан"
type input "5a8b1489cc6b4906c91bfdb2"
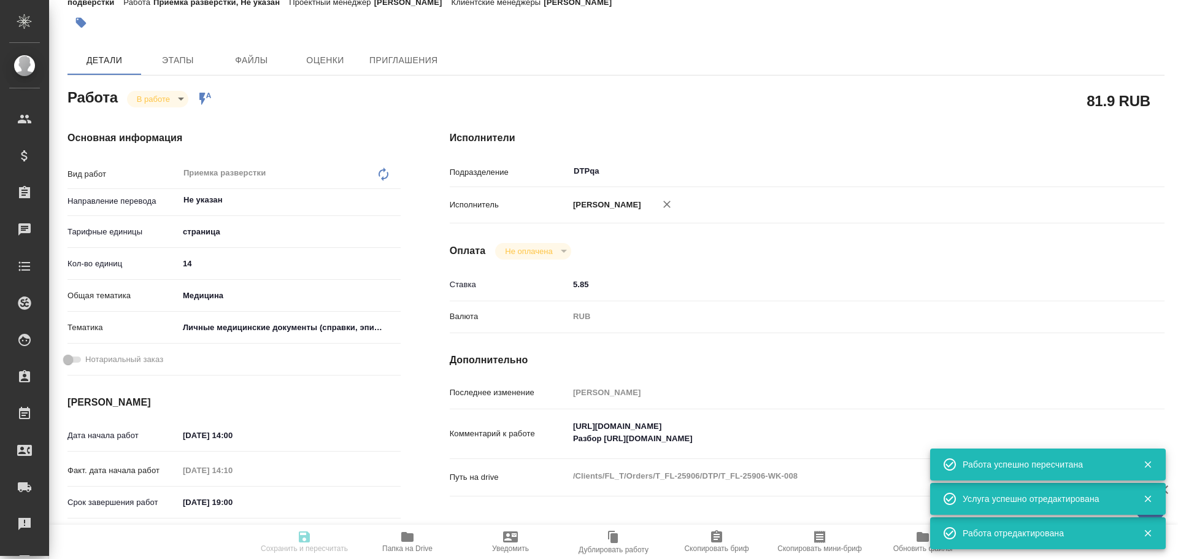
type input "14"
type input "med"
type input "5a8b8b956a9677013d343e74"
type input "19.08.2025 14:00"
type input "19.08.2025 14:10"
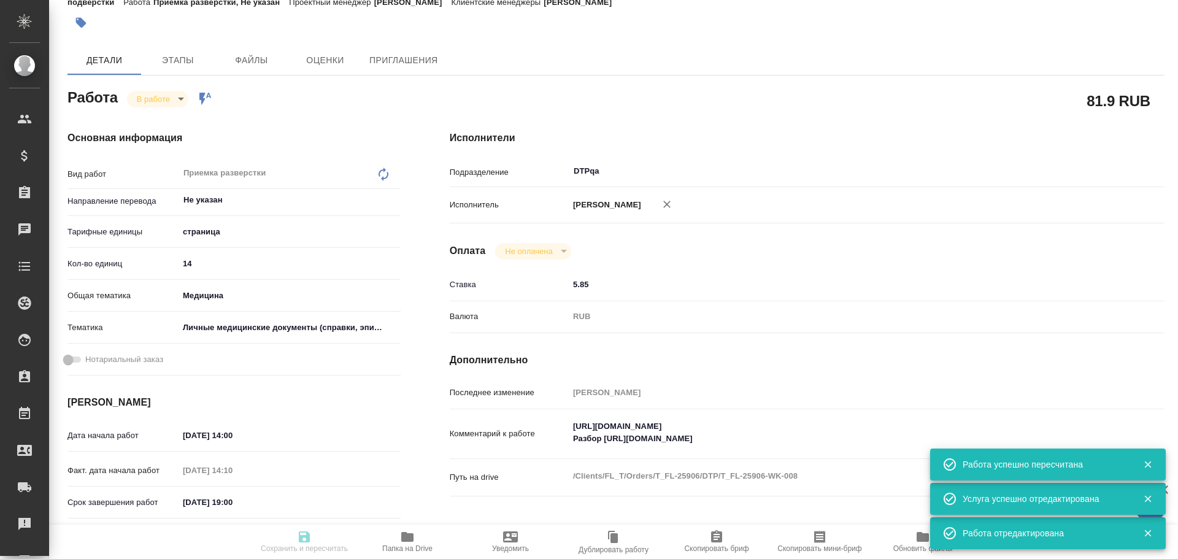
type input "19.08.2025 19:00"
type input "22.08.2025 16:05"
type input "DTPqa"
type input "notPayed"
type input "5.85"
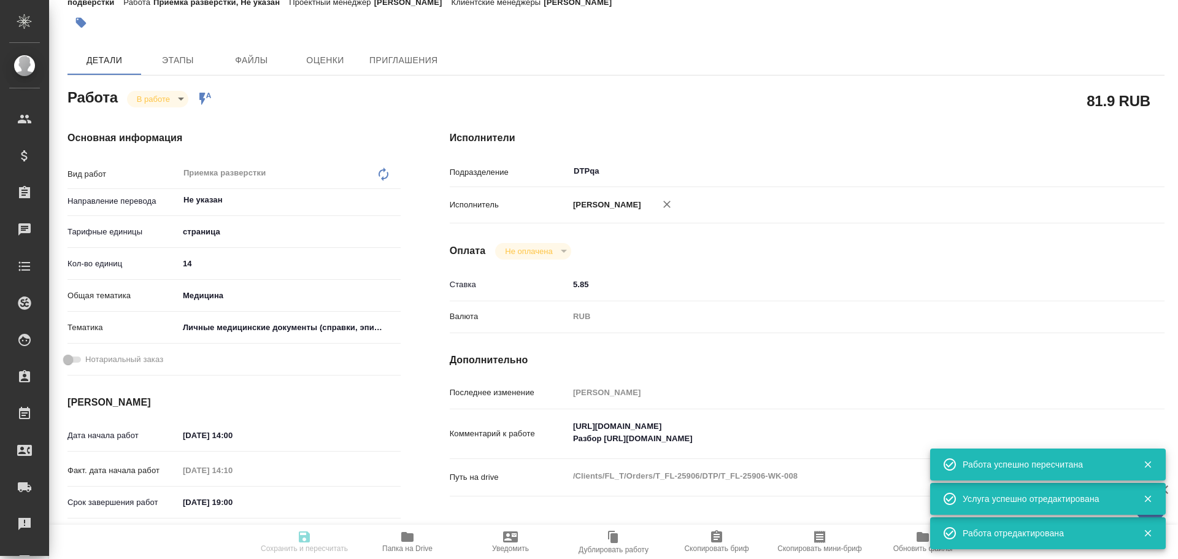
type input "RUB"
type input "Чулец Елена"
type textarea "https://tera.awatera.com/Work/68a31f3cdaf917da81d1bc6e/ Разбор https://drive.aw…"
type textarea "x"
type textarea "/Clients/FL_T/Orders/T_FL-25906/DTP/T_FL-25906-WK-008"
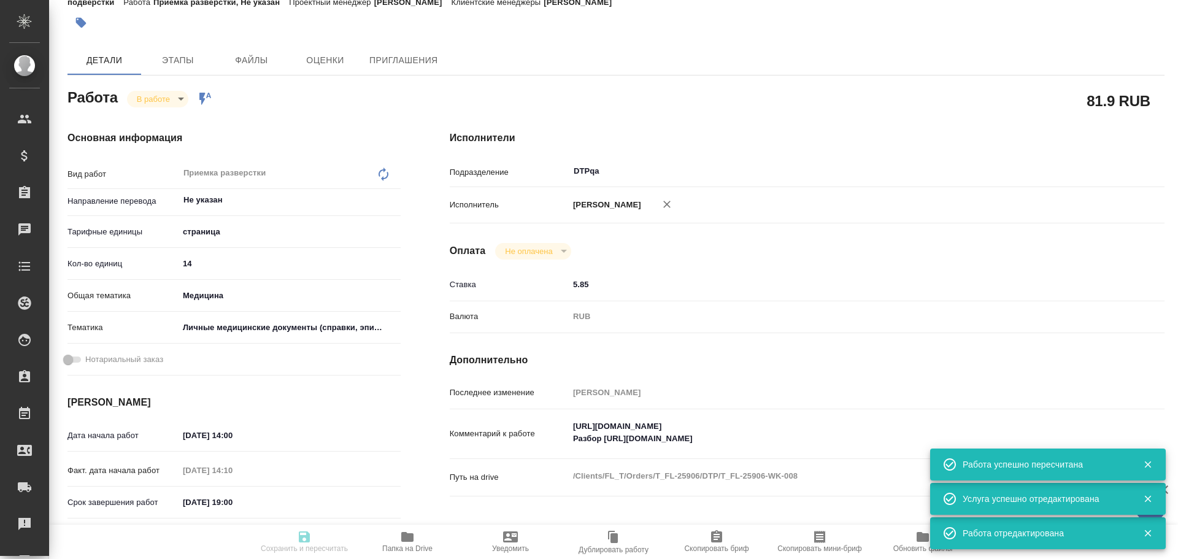
type textarea "x"
type input "T_FL-25906"
type input "Восстановление сложного макета с частичным соответствием оформлению оригинала"
type input "Приемка разверстки, Подверстка, Восстановление сложного макета с частичным соот…"
type input "[PERSON_NAME]"
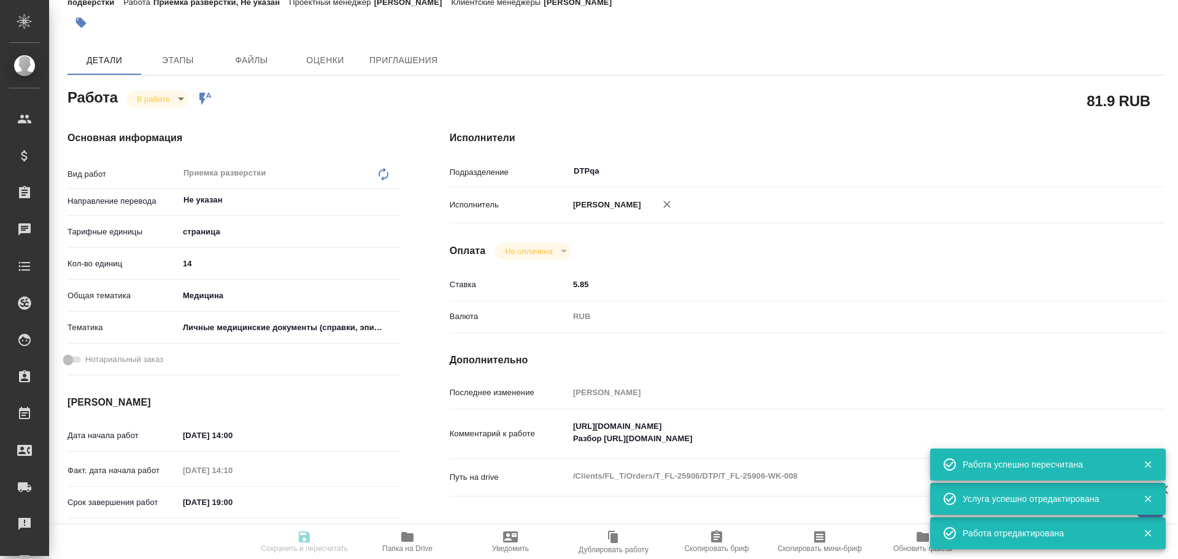
type input "[PERSON_NAME]"
type input "/Clients/FL_T/Orders/T_FL-25906"
type textarea "x"
type textarea "рус-нем без заверения"
type textarea "x"
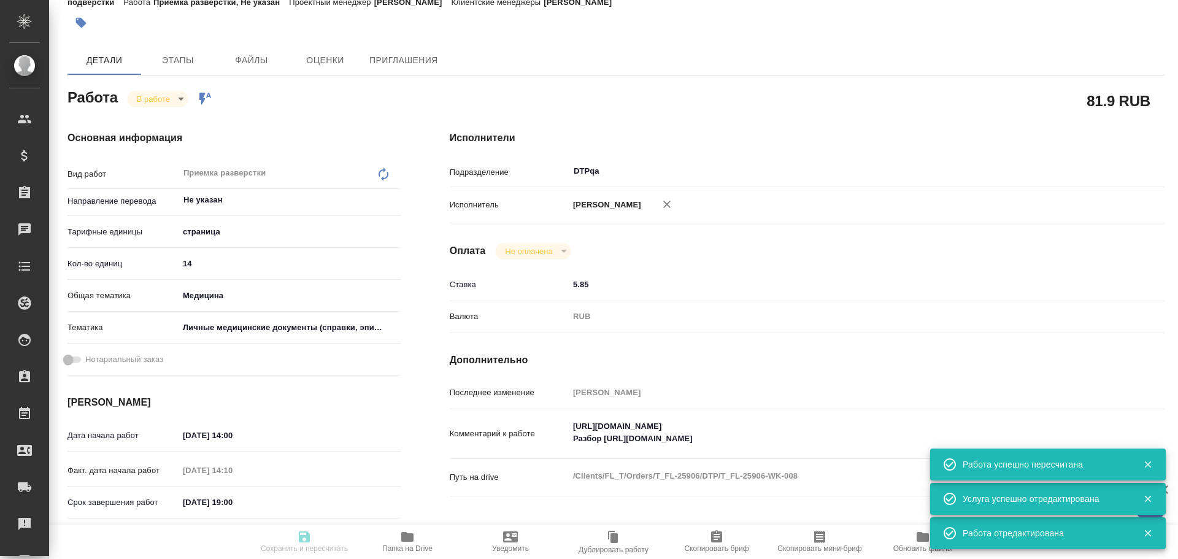
type textarea "x"
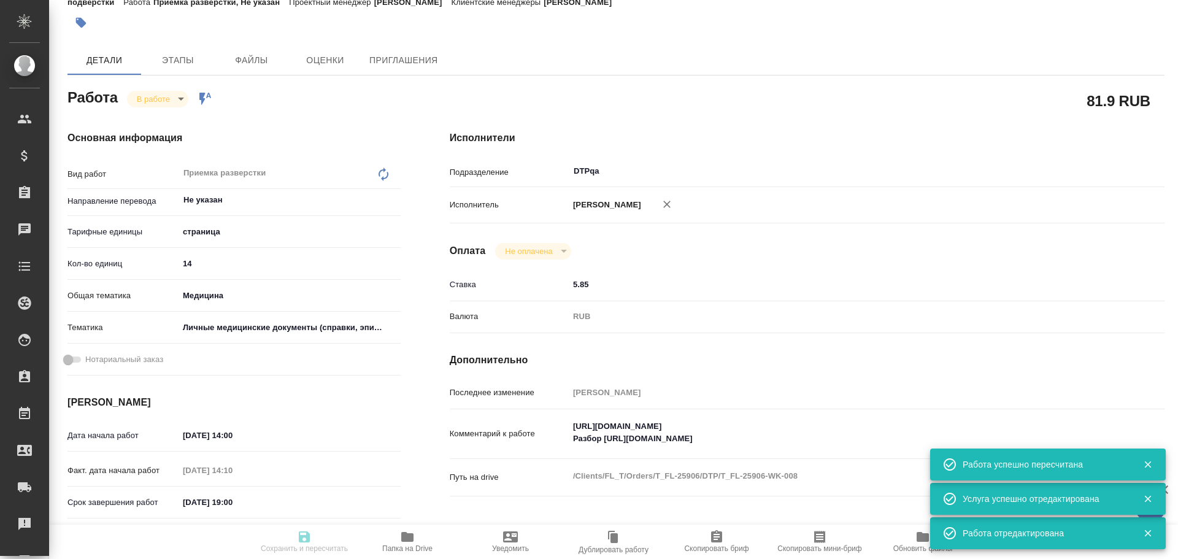
type textarea "x"
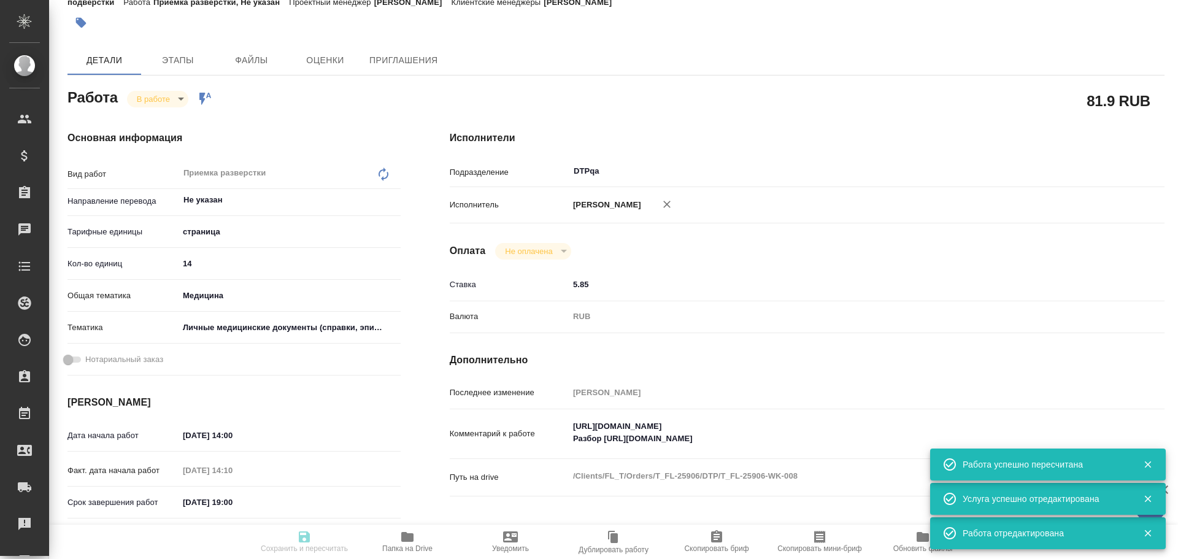
click at [150, 101] on body "🙏 .cls-1 fill:#fff; AWATERA Chulets Elena Клиенты Спецификации Заказы 0 Чаты To…" at bounding box center [589, 279] width 1178 height 559
type textarea "x"
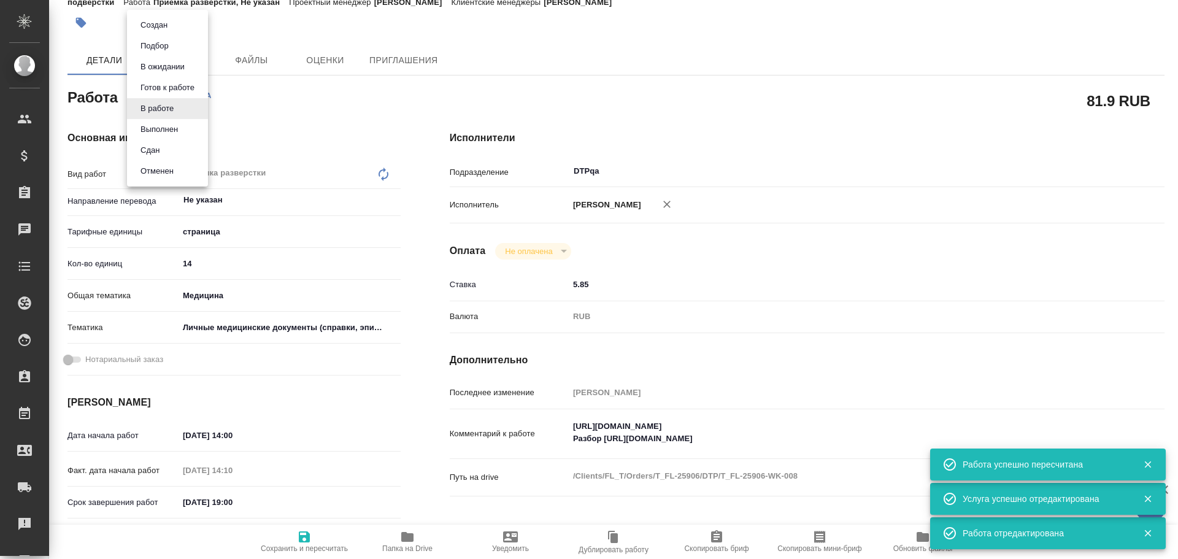
type textarea "x"
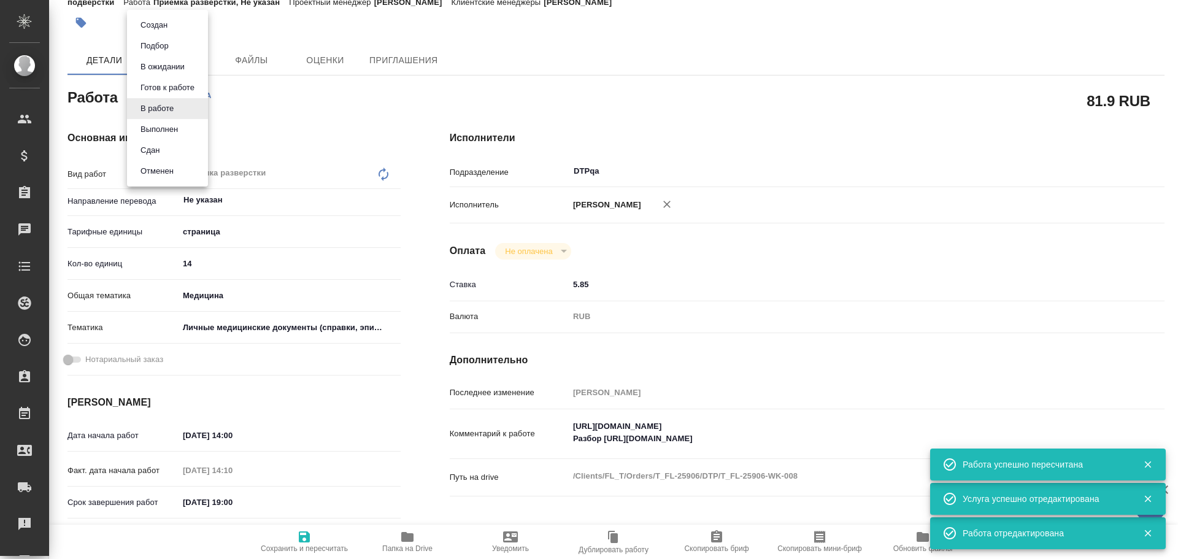
type textarea "x"
click at [164, 133] on button "Выполнен" at bounding box center [159, 129] width 45 height 13
type textarea "x"
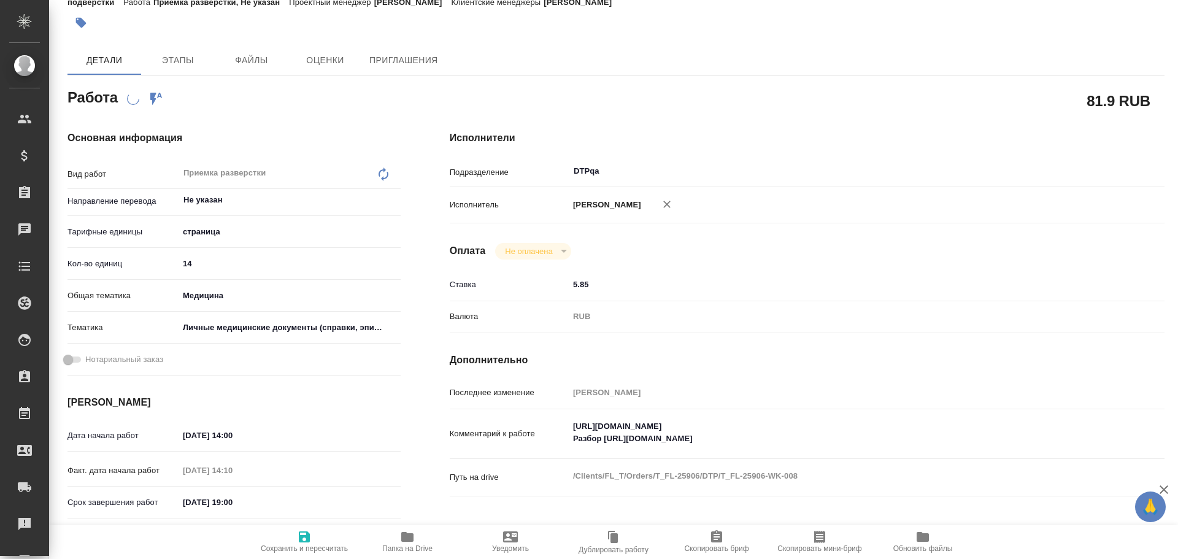
scroll to position [0, 0]
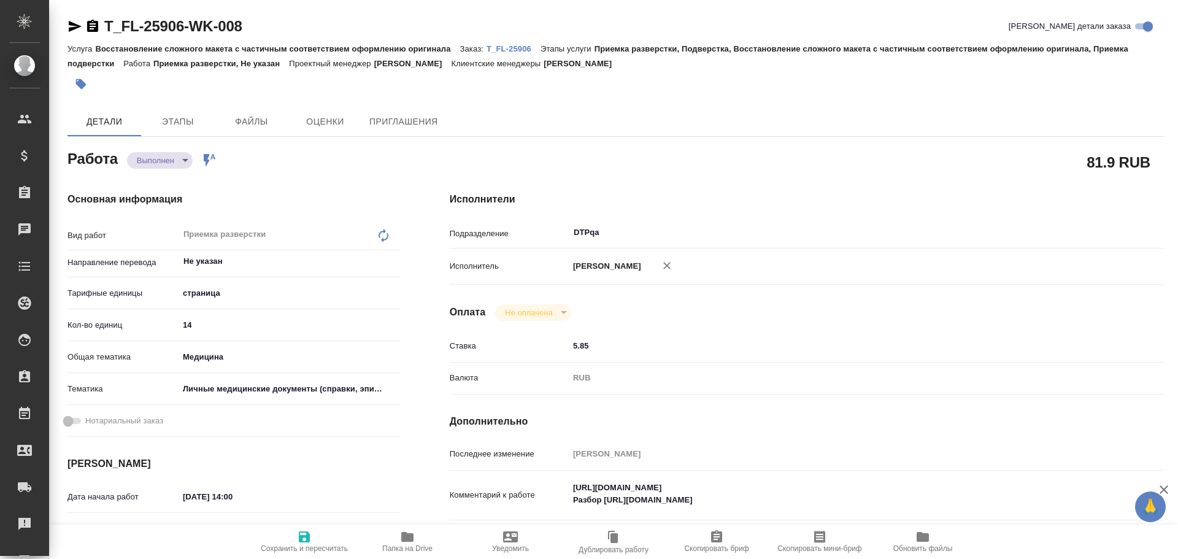
click at [292, 533] on span "Сохранить и пересчитать" at bounding box center [304, 540] width 88 height 23
